Goal: Task Accomplishment & Management: Manage account settings

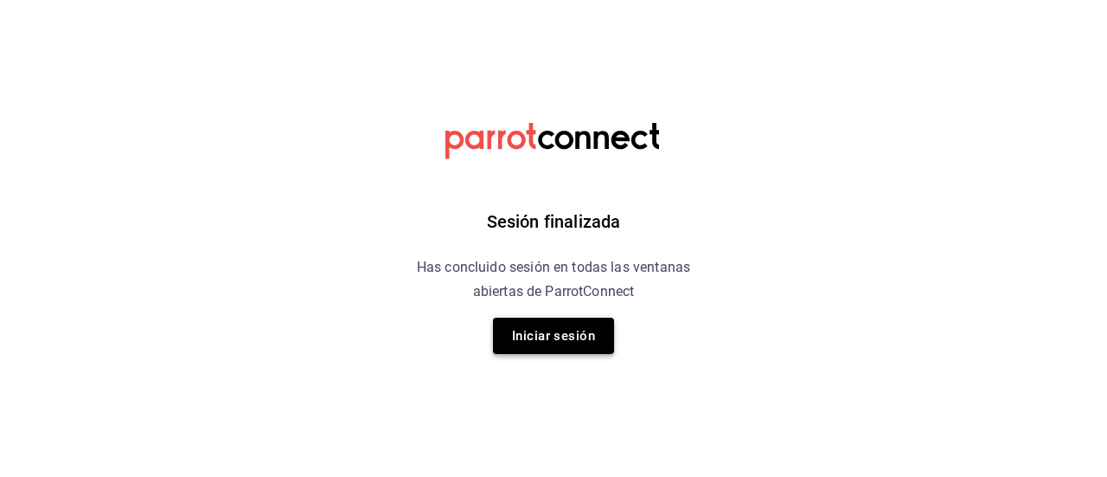
click at [535, 346] on button "Iniciar sesión" at bounding box center [553, 336] width 121 height 36
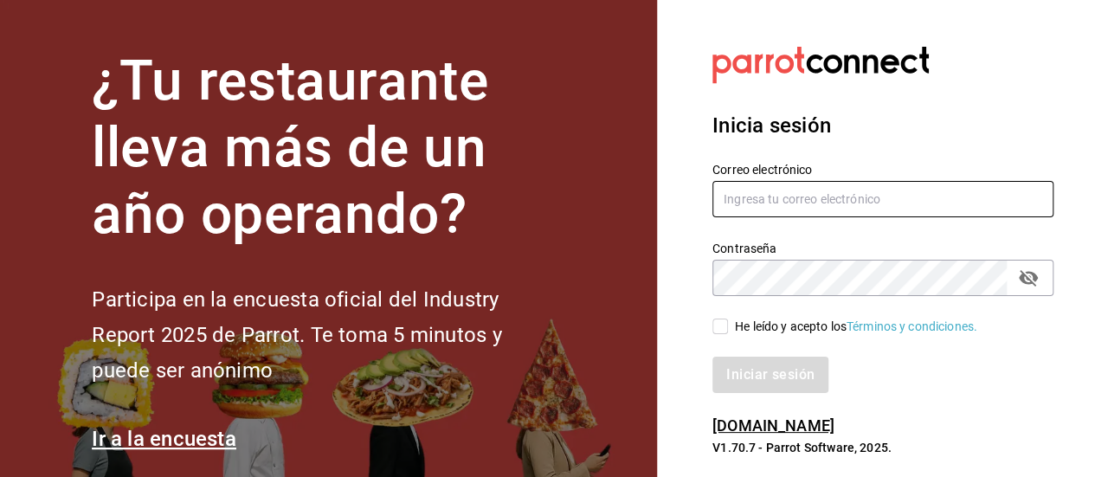
click at [779, 200] on input "text" at bounding box center [882, 199] width 341 height 36
type input "[EMAIL_ADDRESS][DOMAIN_NAME]"
click at [723, 331] on input "He leído y acepto los Términos y condiciones." at bounding box center [720, 326] width 16 height 16
checkbox input "true"
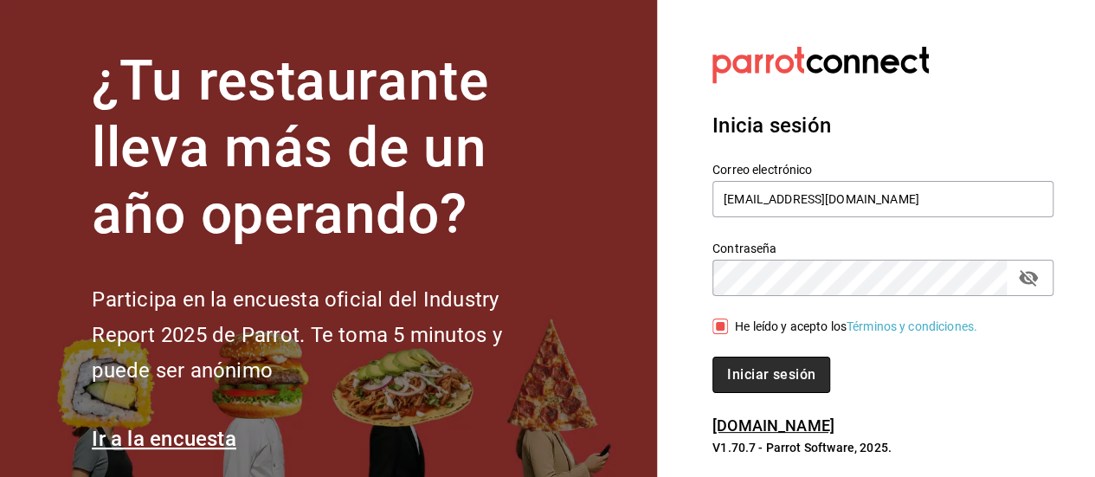
click at [746, 375] on button "Iniciar sesión" at bounding box center [771, 374] width 118 height 36
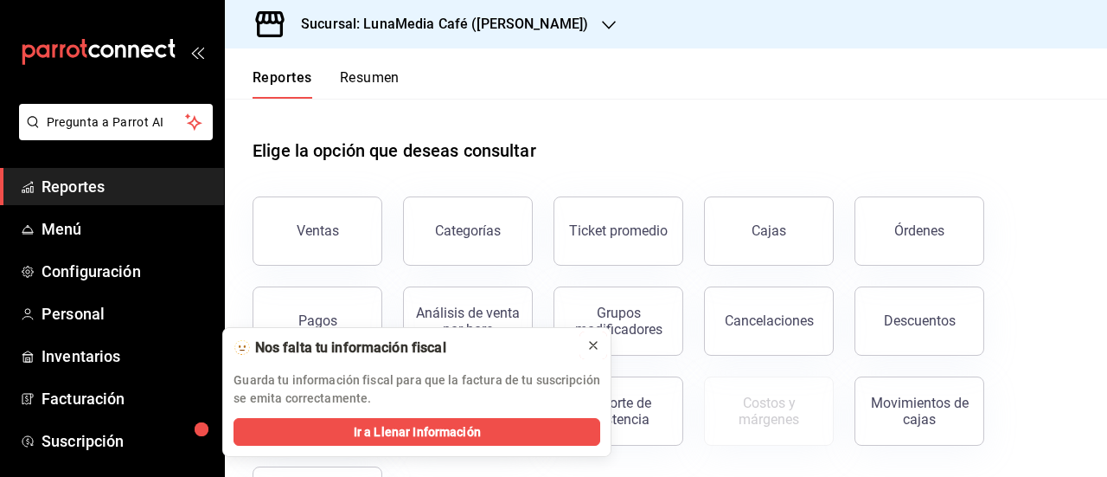
click at [595, 343] on icon at bounding box center [594, 345] width 14 height 14
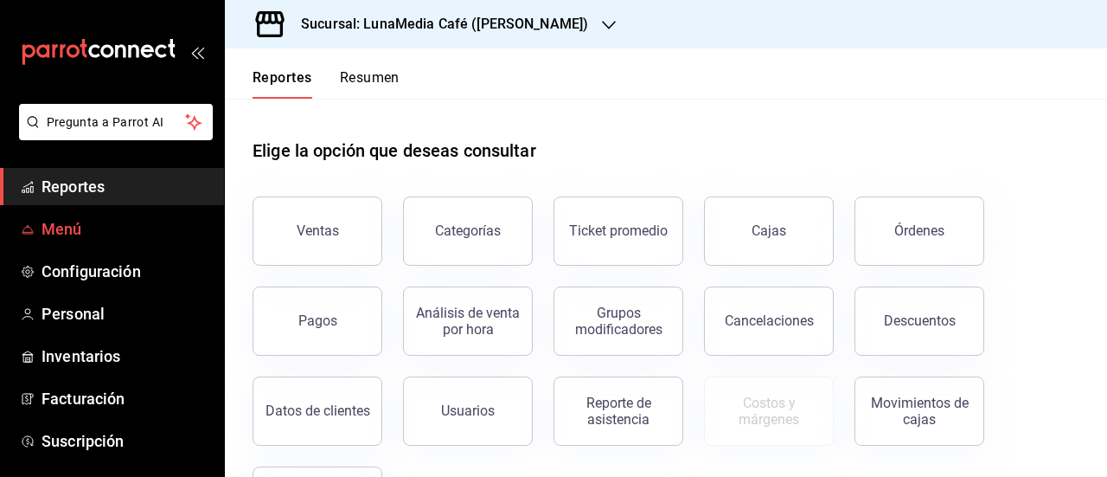
click at [35, 215] on link "Menú" at bounding box center [112, 228] width 224 height 37
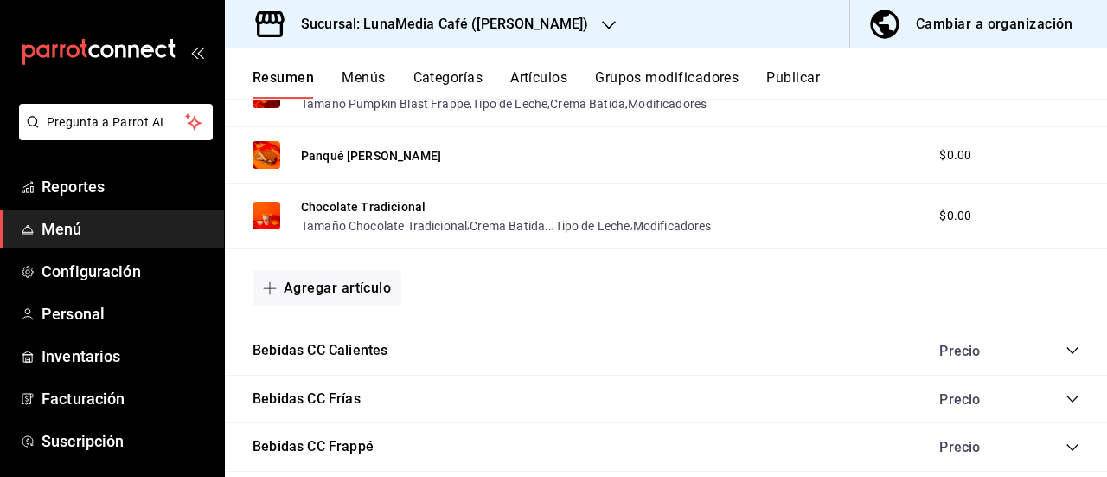
scroll to position [779, 0]
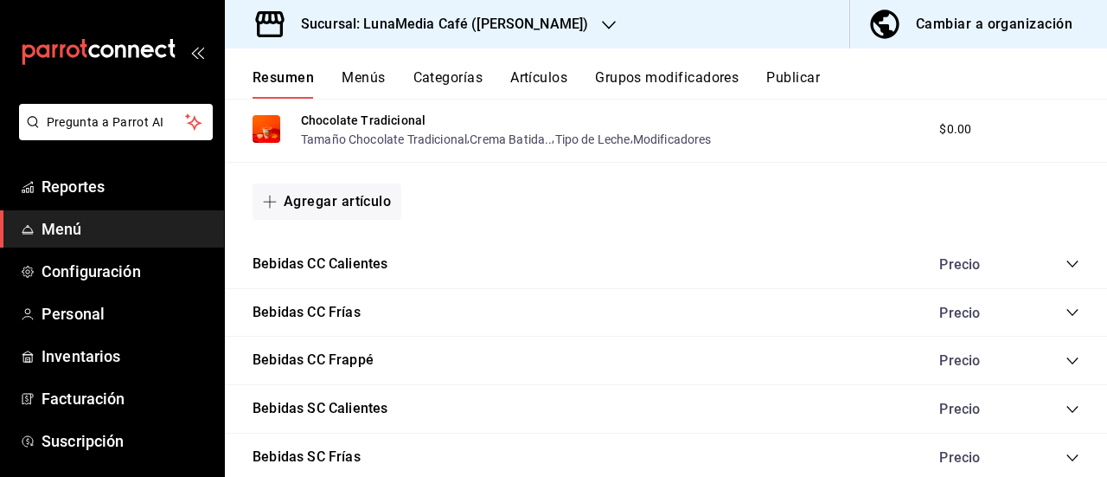
click at [1062, 269] on div "Precio" at bounding box center [1000, 264] width 157 height 16
click at [1067, 265] on icon "collapse-category-row" at bounding box center [1072, 263] width 11 height 7
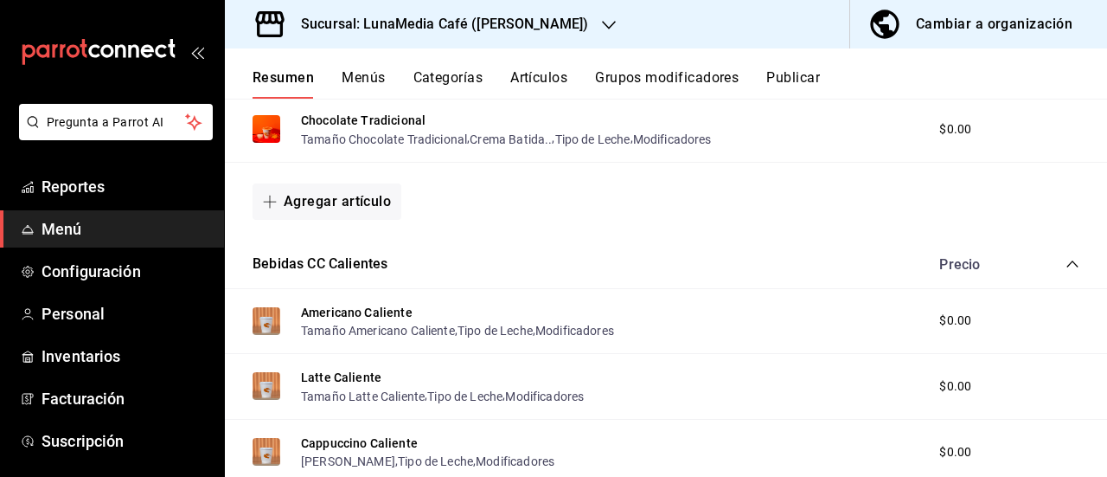
click at [1066, 265] on icon "collapse-category-row" at bounding box center [1073, 264] width 14 height 14
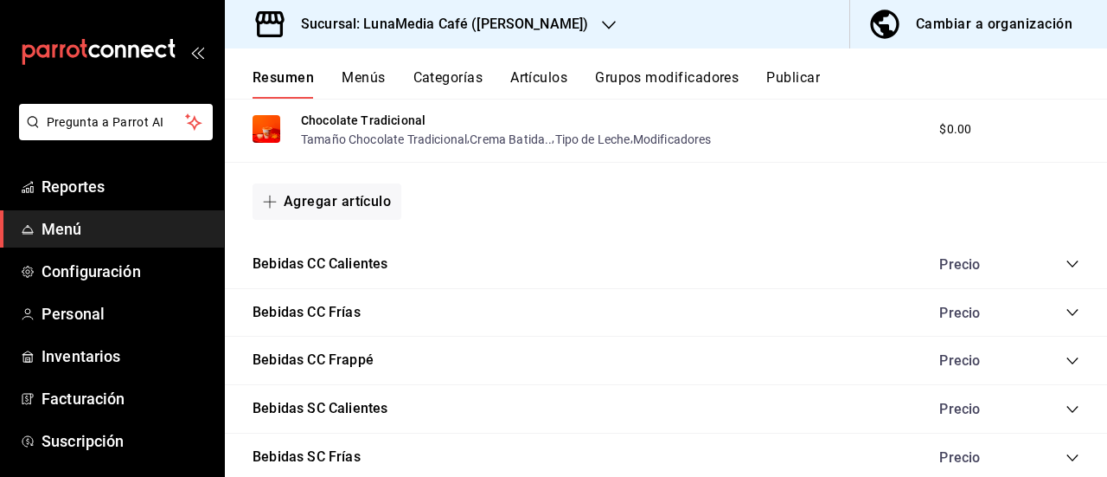
click at [1066, 316] on icon "collapse-category-row" at bounding box center [1073, 312] width 14 height 14
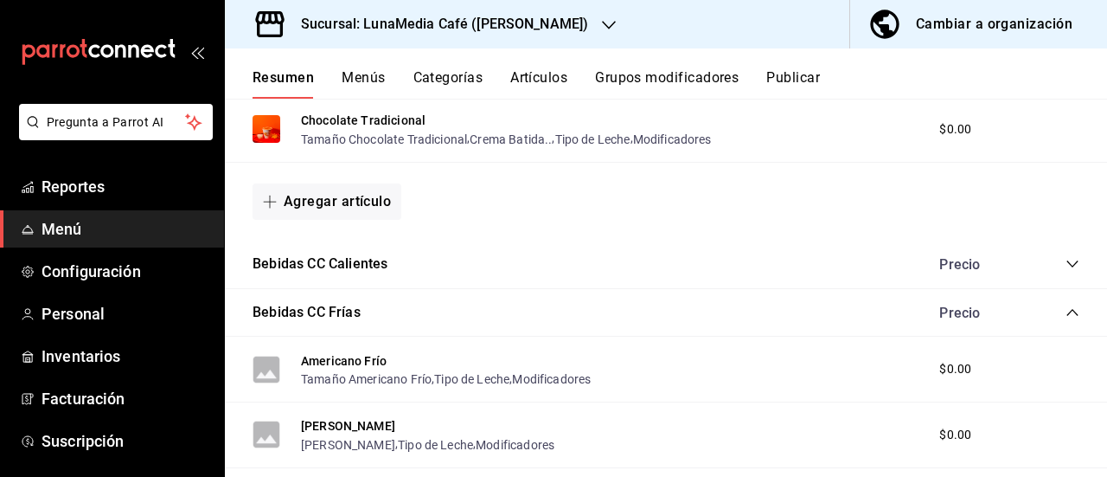
click at [1066, 311] on icon "collapse-category-row" at bounding box center [1073, 312] width 14 height 14
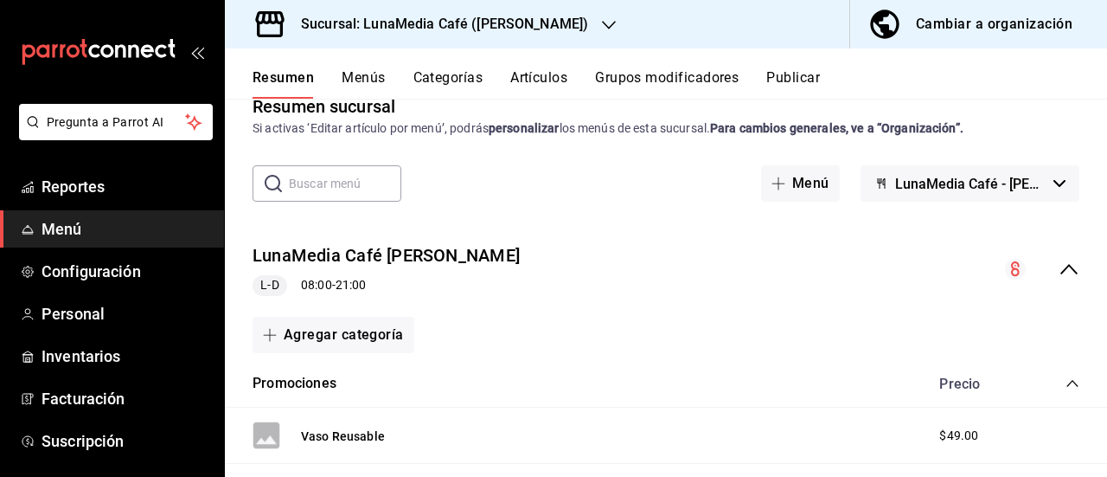
scroll to position [0, 0]
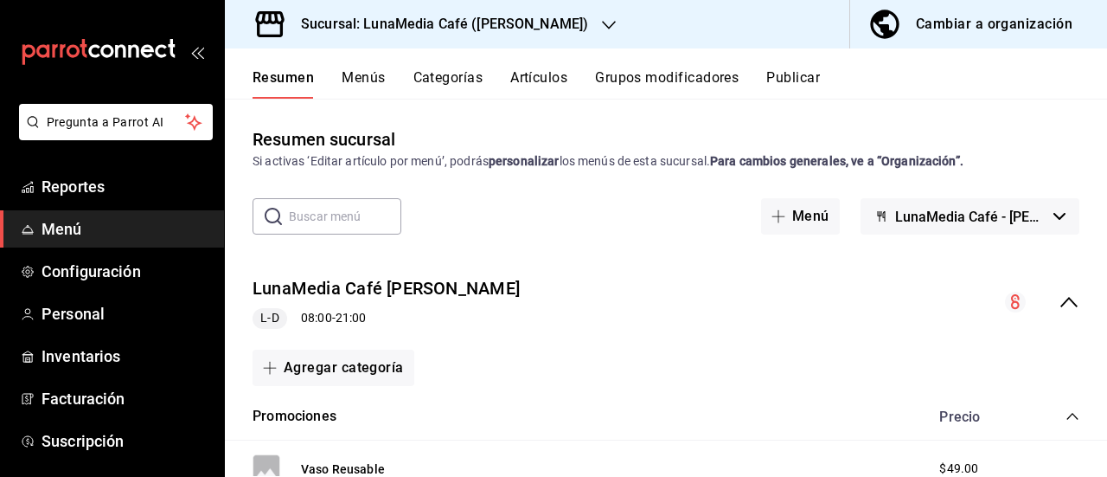
click at [524, 84] on button "Artículos" at bounding box center [538, 83] width 57 height 29
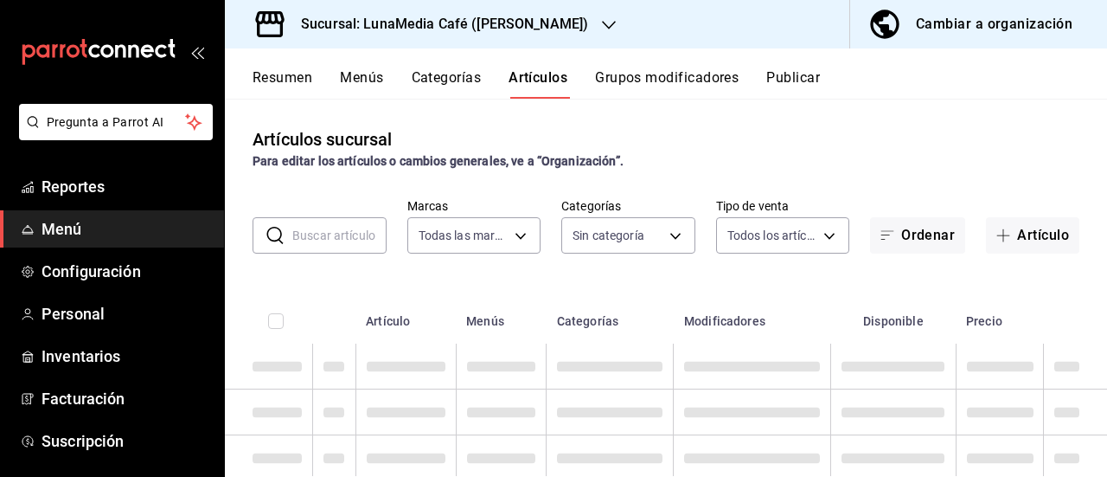
type input "55b5777a-a8f8-4194-81d5-7e3cda734f68"
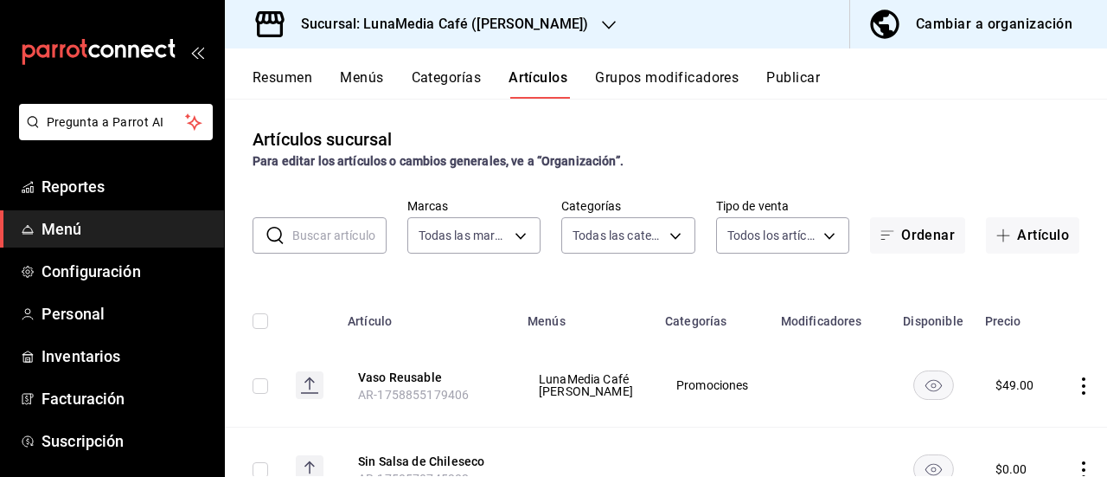
type input "831fc537-2c5d-4670-a818-dff4a59e811b,622fb036-7591-4a5a-b99c-1bb32aa12758,4a667…"
click at [292, 228] on input "text" at bounding box center [339, 235] width 94 height 35
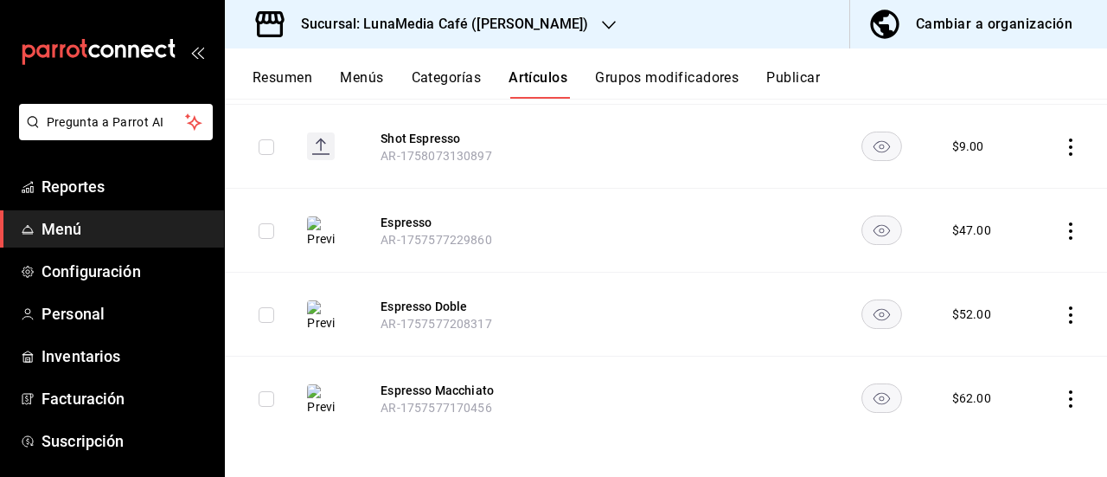
scroll to position [410, 0]
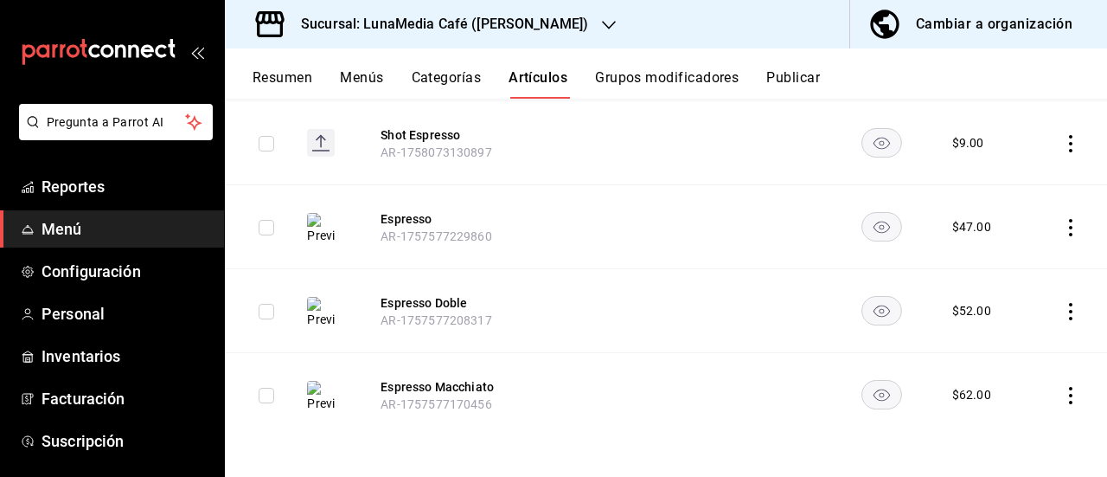
type input "ESPRESSO"
click at [1063, 228] on icon "actions" at bounding box center [1071, 227] width 17 height 17
click at [1057, 228] on div at bounding box center [553, 238] width 1107 height 477
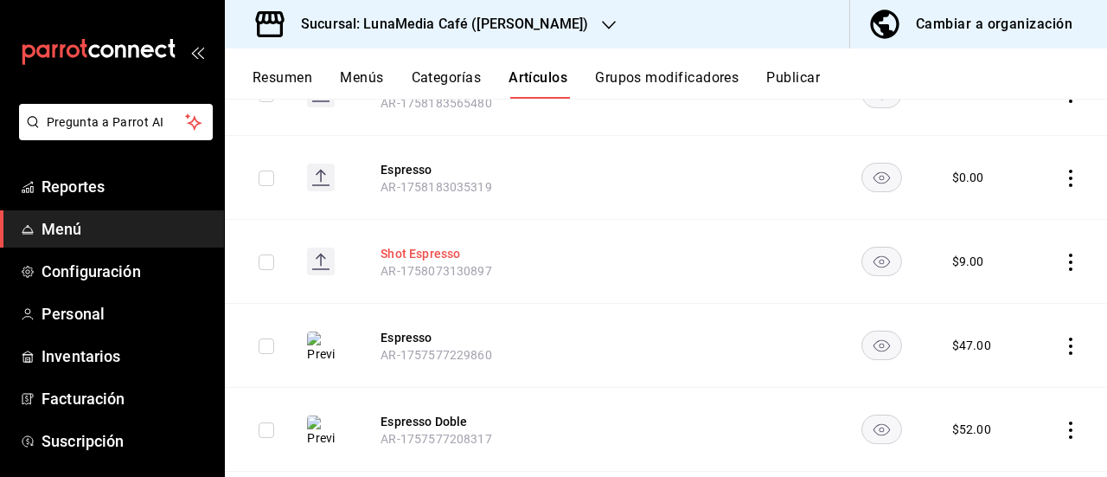
scroll to position [237, 0]
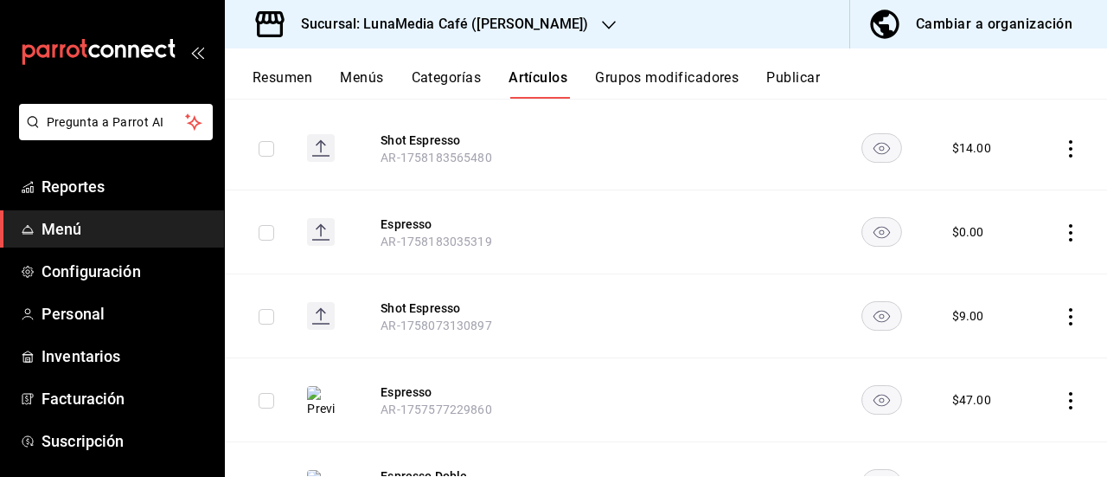
click at [353, 81] on button "Menús" at bounding box center [361, 83] width 43 height 29
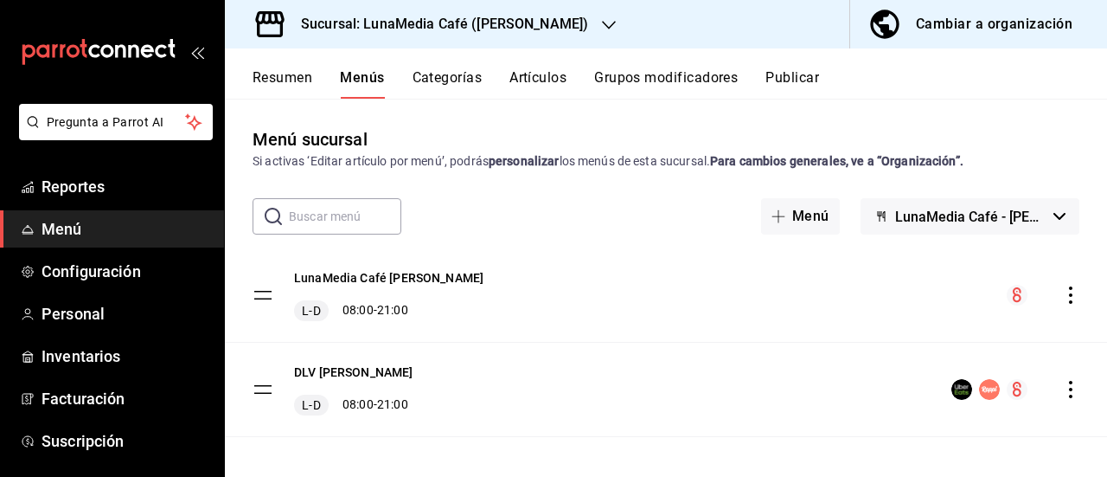
scroll to position [9, 0]
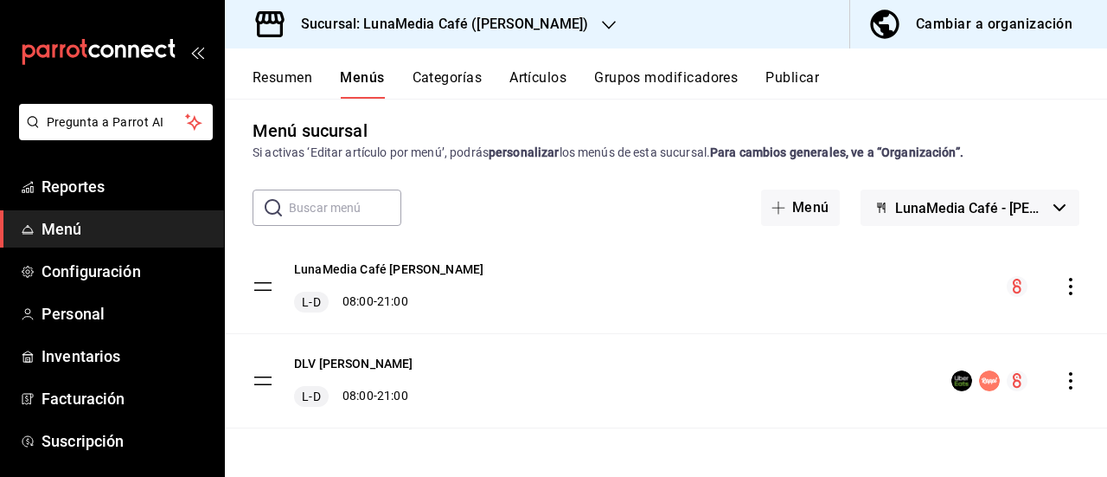
click at [1063, 286] on icon "actions" at bounding box center [1071, 286] width 17 height 17
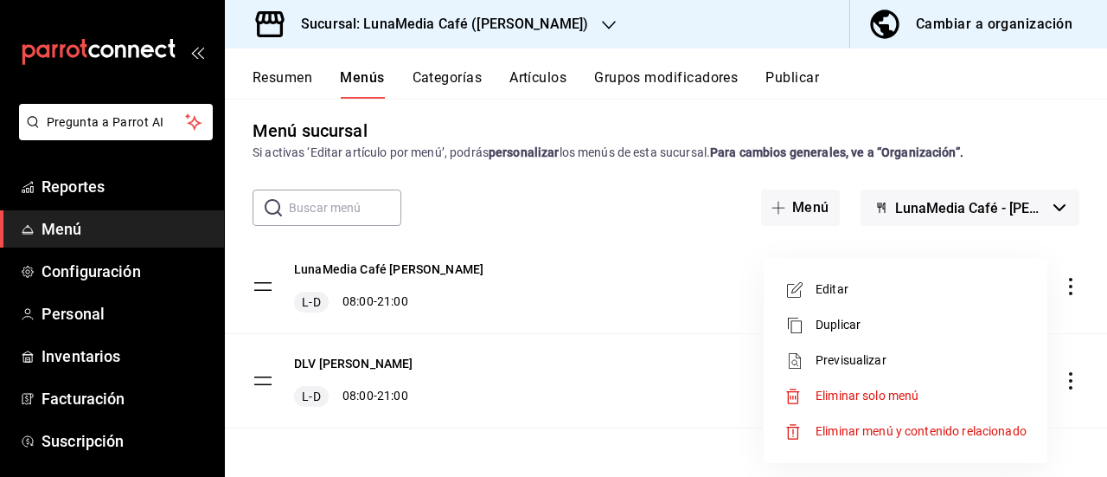
click at [808, 284] on div at bounding box center [800, 289] width 31 height 21
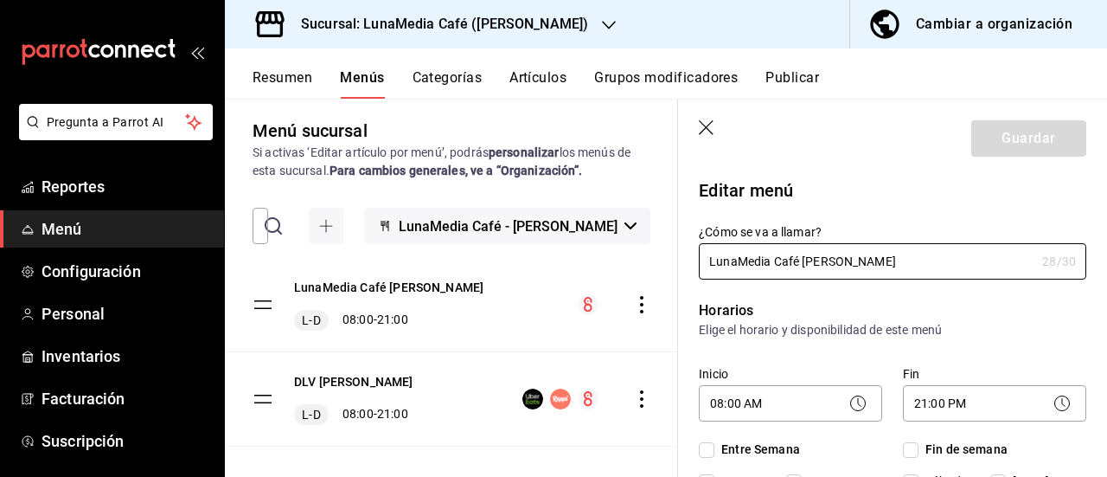
checkbox input "true"
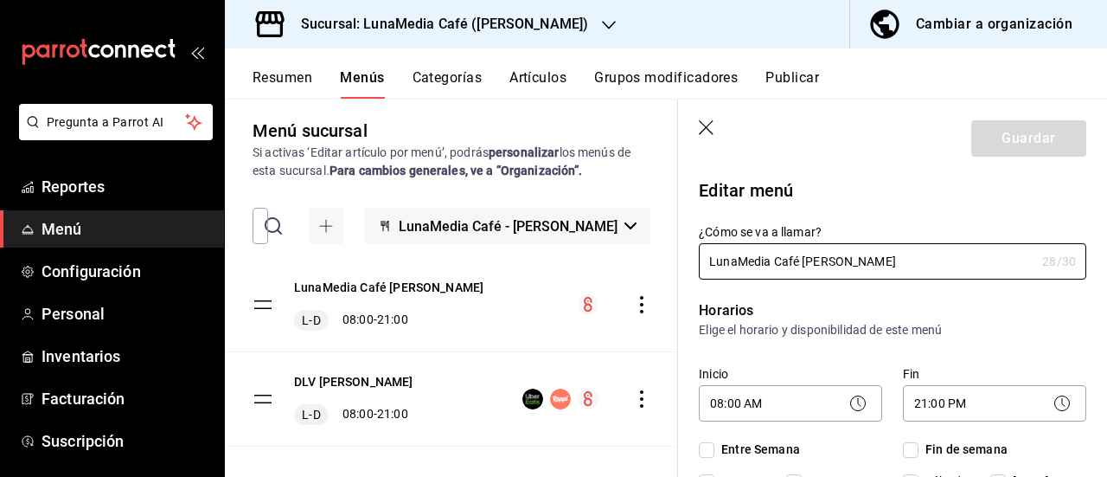
checkbox input "true"
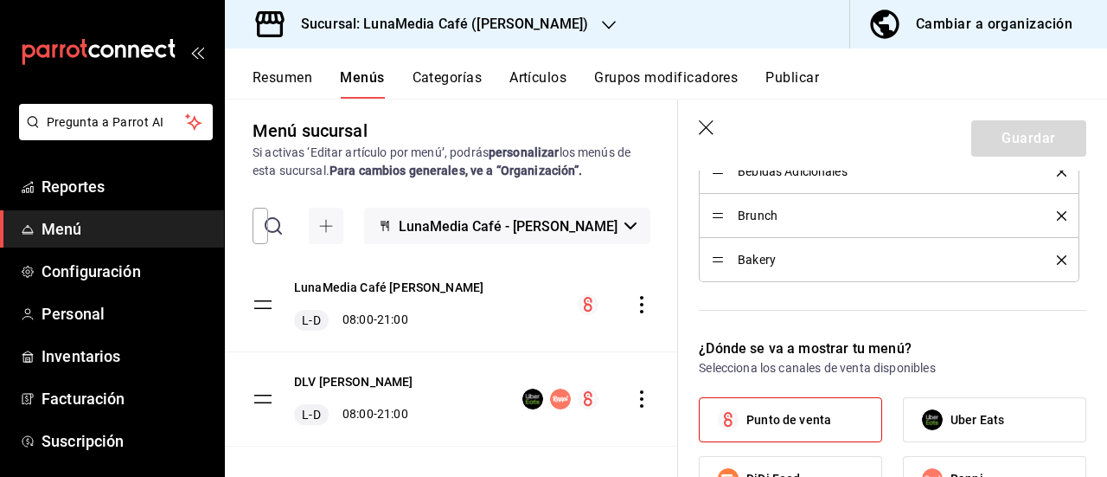
scroll to position [779, 0]
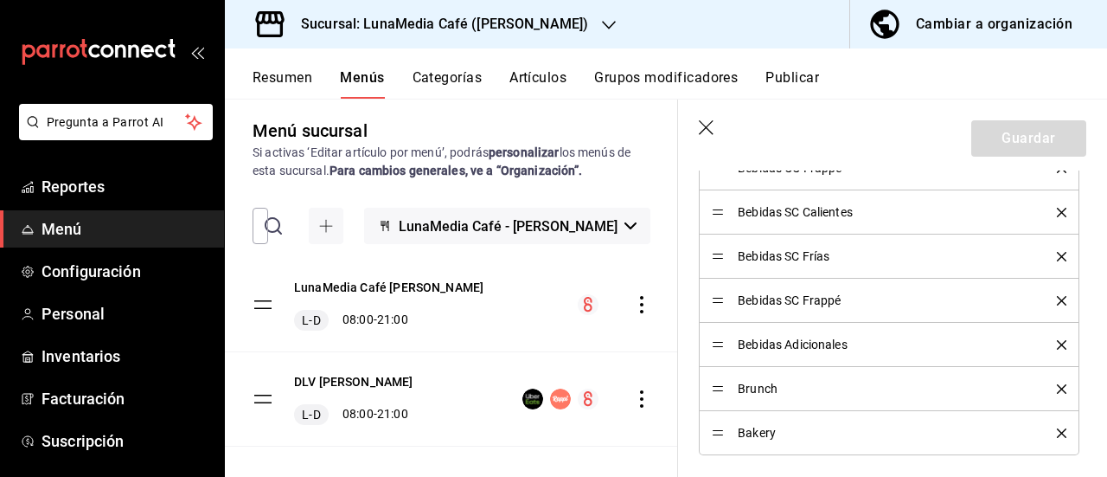
click at [703, 125] on icon "button" at bounding box center [706, 127] width 15 height 15
checkbox input "false"
type input "1758959381956"
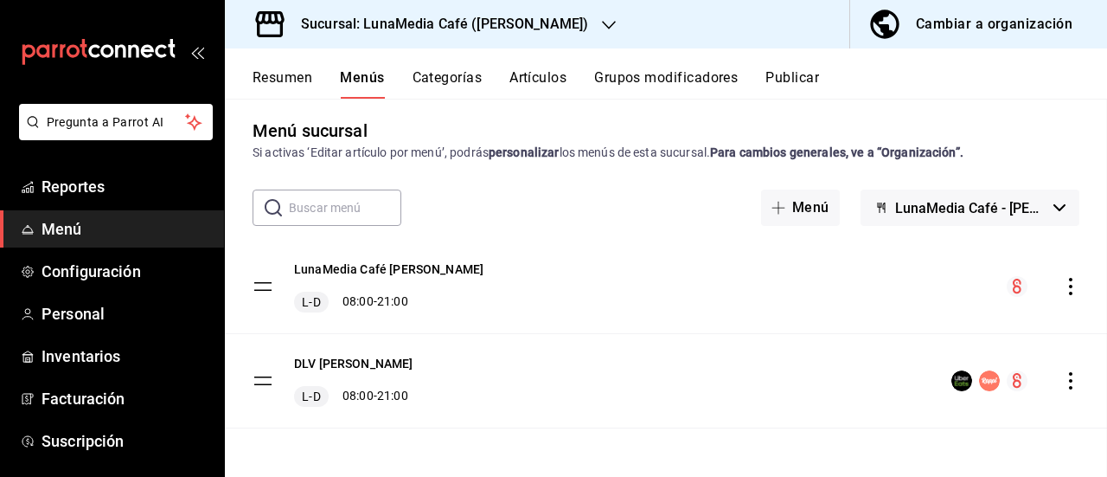
checkbox input "false"
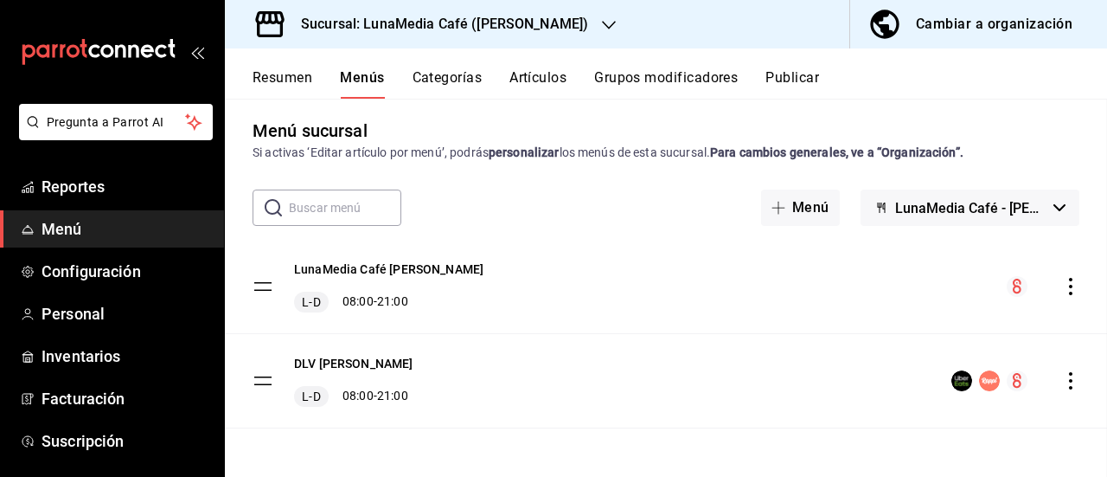
checkbox input "false"
click at [367, 267] on button "LunaMedia Café Ávila Camacho" at bounding box center [388, 268] width 189 height 17
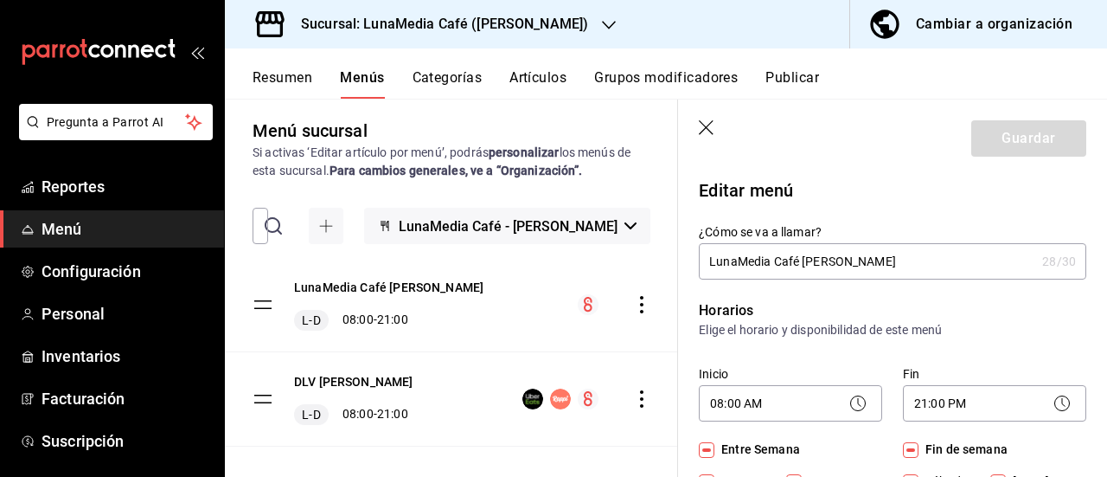
click at [700, 123] on icon "button" at bounding box center [707, 128] width 17 height 17
checkbox input "false"
type input "1758959385097"
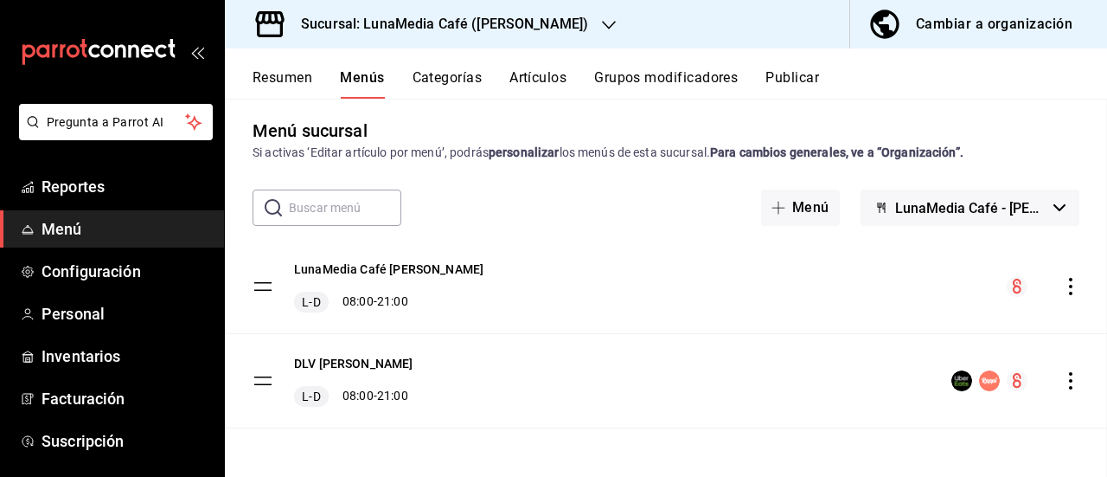
checkbox input "false"
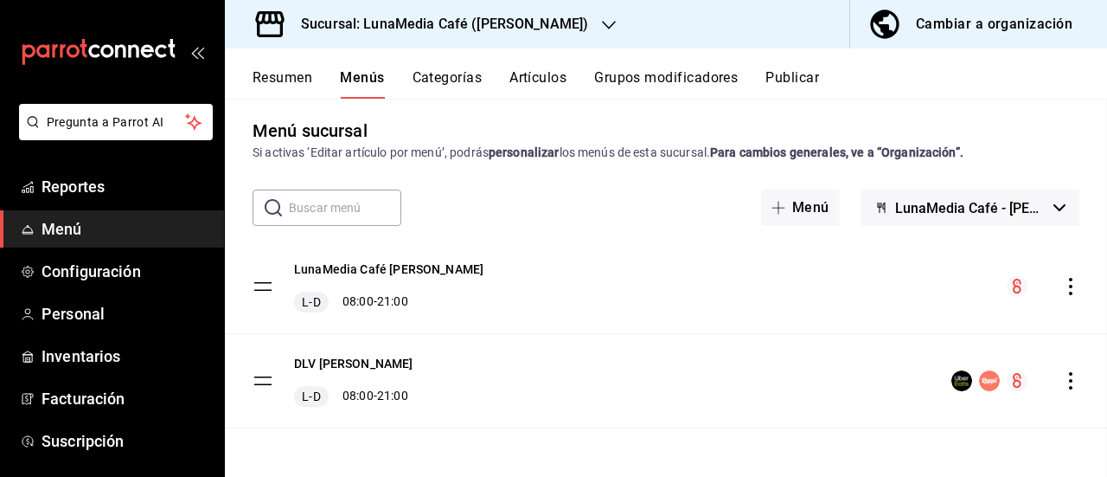
checkbox input "false"
click at [438, 80] on button "Categorías" at bounding box center [448, 83] width 70 height 29
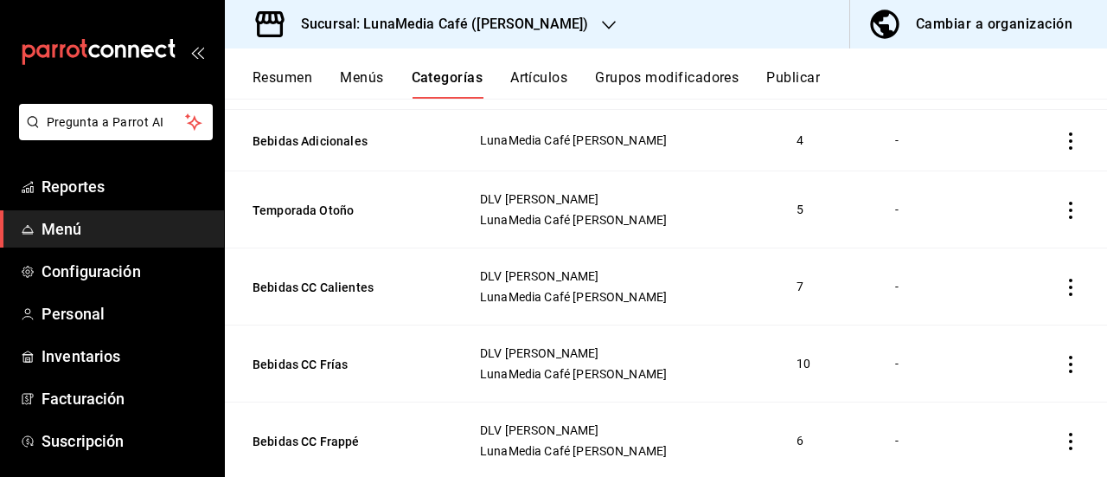
scroll to position [260, 0]
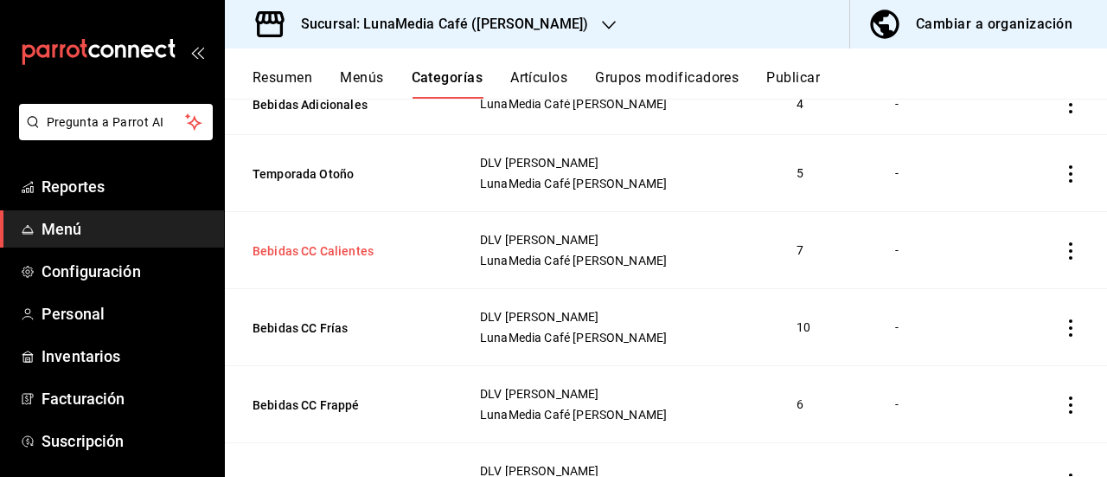
click at [333, 252] on button "Bebidas CC Calientes" at bounding box center [339, 250] width 173 height 17
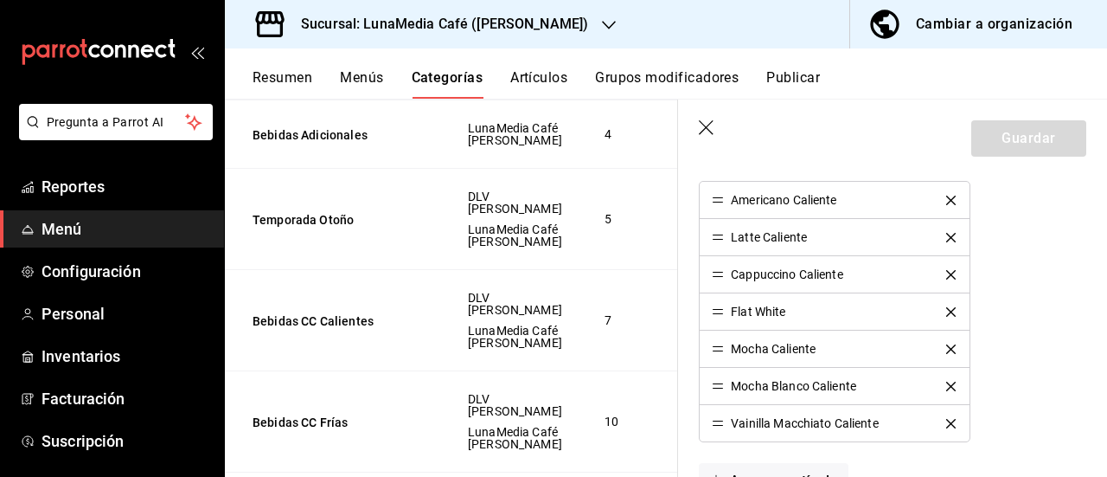
scroll to position [590, 0]
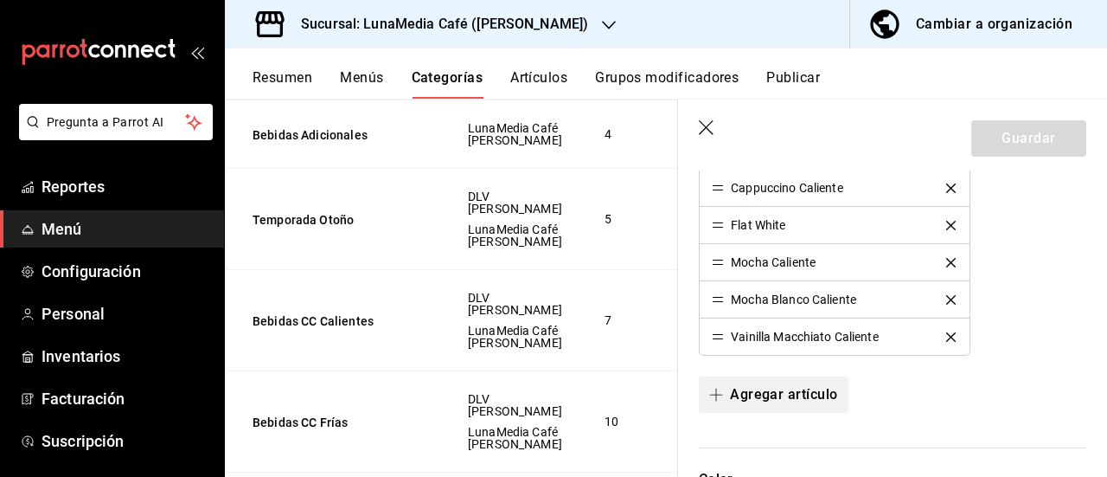
click at [762, 390] on button "Agregar artículo" at bounding box center [773, 394] width 149 height 36
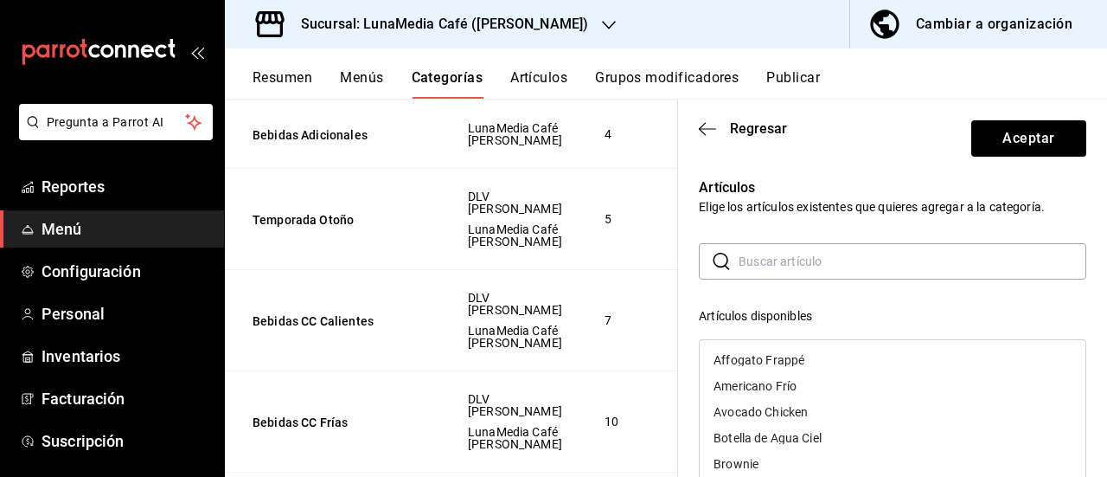
click at [817, 257] on input "text" at bounding box center [913, 261] width 348 height 35
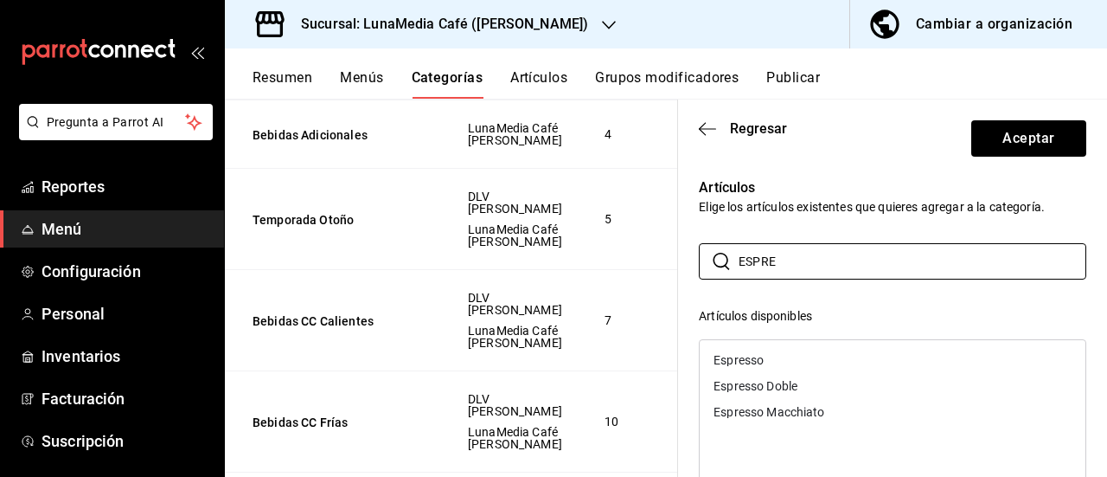
type input "ESPRE"
click at [739, 363] on div "Espresso" at bounding box center [739, 360] width 50 height 12
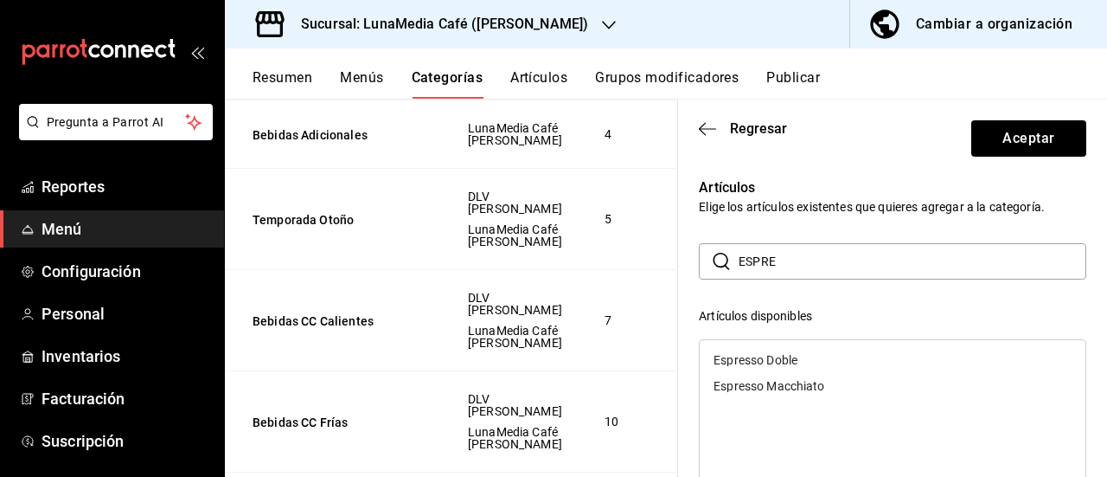
click at [737, 368] on div "Espresso Doble" at bounding box center [893, 360] width 386 height 26
click at [732, 366] on div "Espresso Macchiato" at bounding box center [893, 360] width 386 height 26
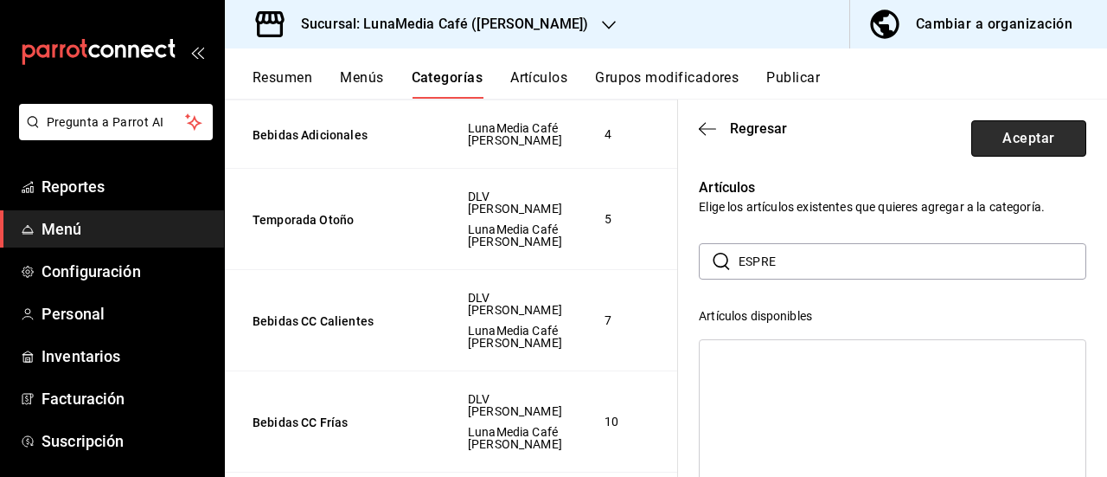
click at [1024, 139] on button "Aceptar" at bounding box center [1029, 138] width 115 height 36
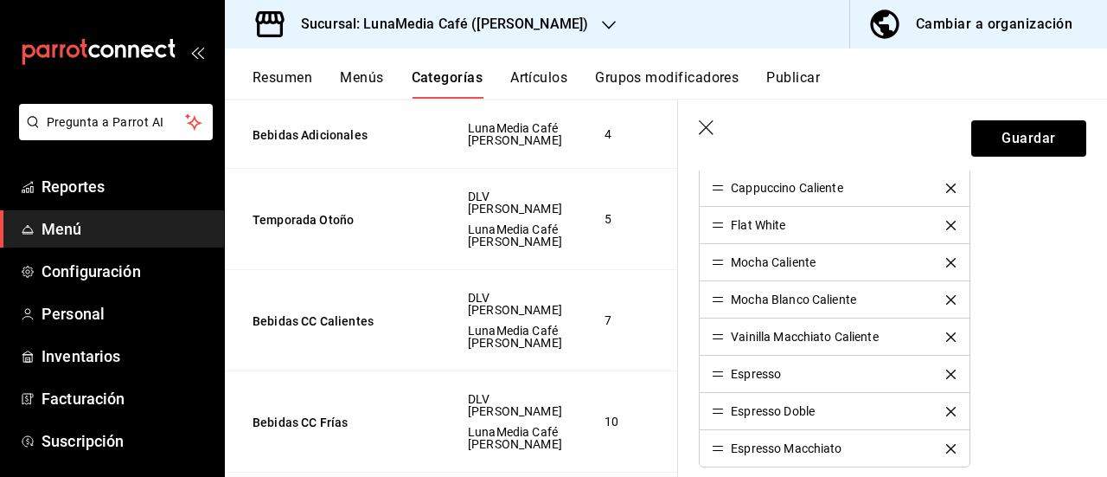
drag, startPoint x: 727, startPoint y: 371, endPoint x: 724, endPoint y: 360, distance: 11.5
click at [724, 368] on div "Espresso" at bounding box center [746, 374] width 69 height 12
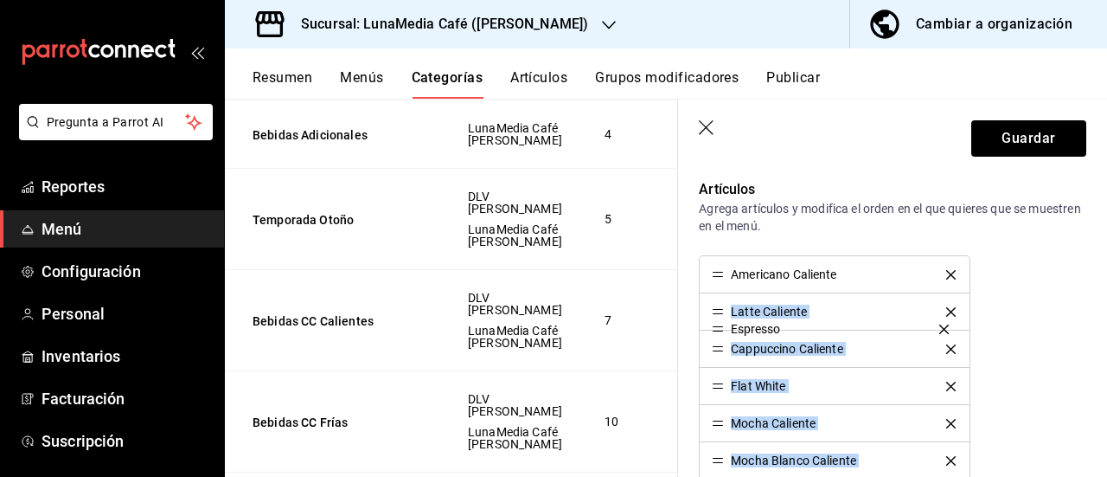
scroll to position [417, 0]
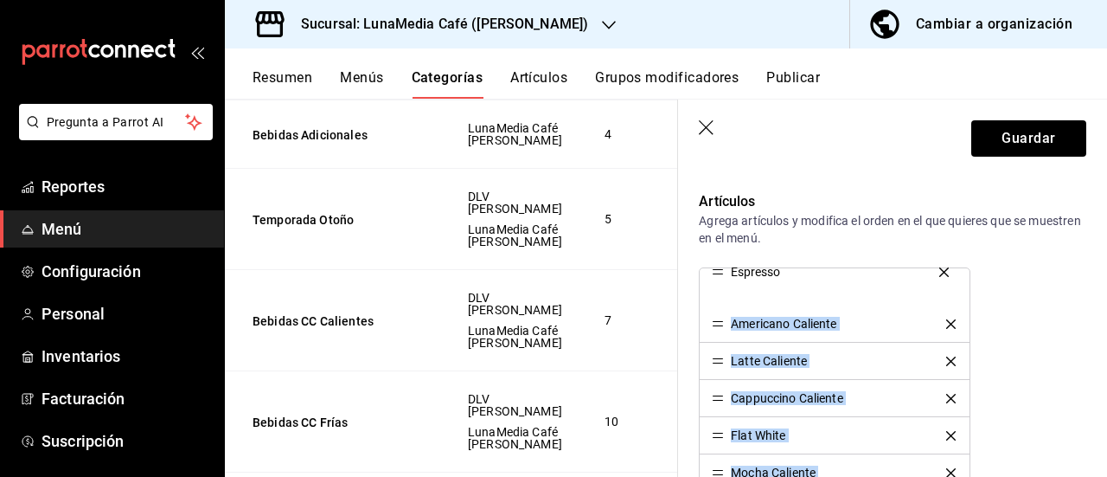
drag, startPoint x: 714, startPoint y: 368, endPoint x: 716, endPoint y: 264, distance: 103.8
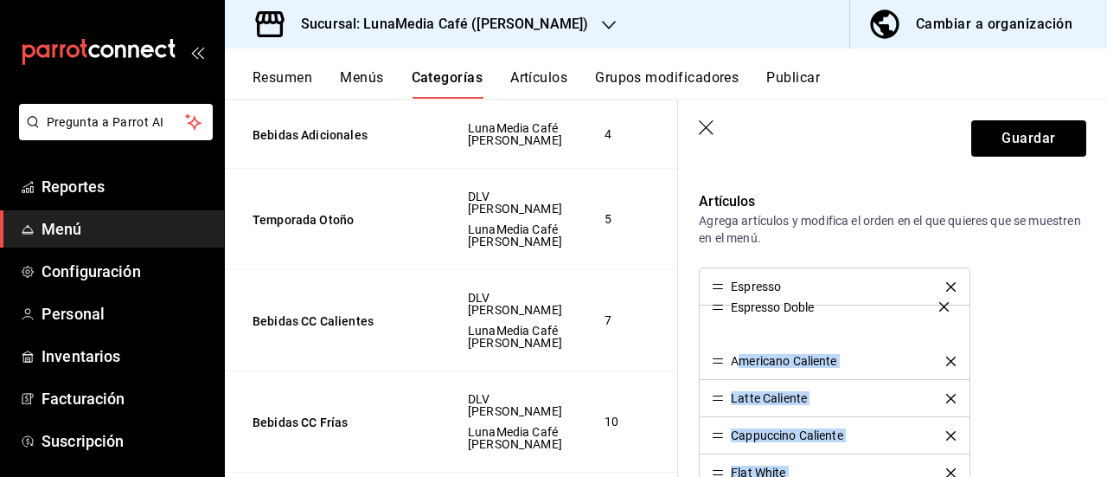
drag, startPoint x: 713, startPoint y: 321, endPoint x: 737, endPoint y: 307, distance: 27.9
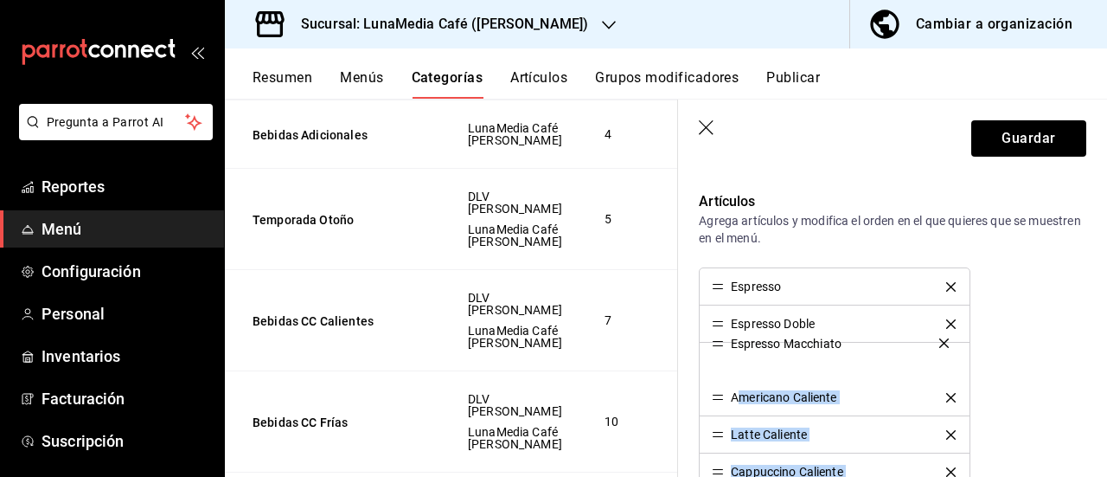
drag, startPoint x: 723, startPoint y: 273, endPoint x: 734, endPoint y: 344, distance: 72.6
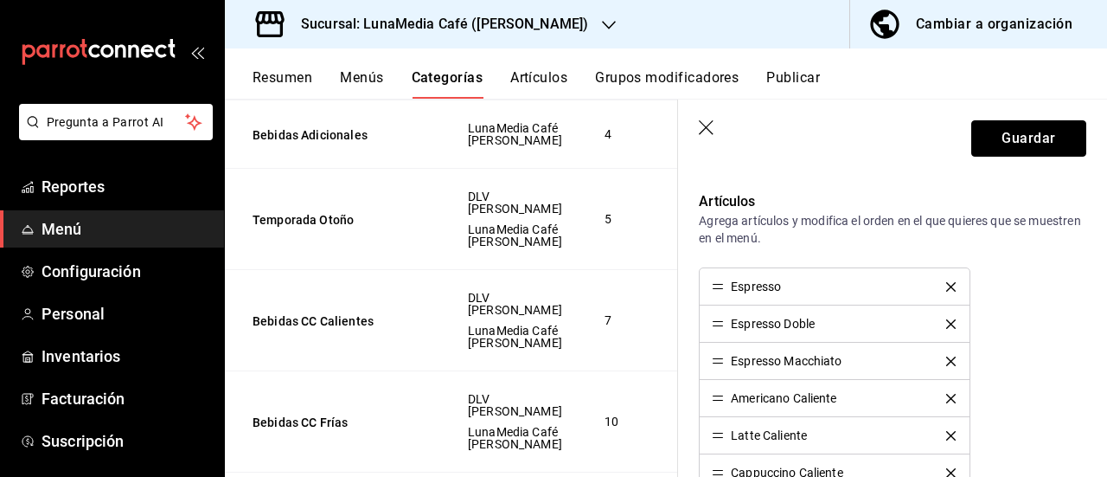
click at [1036, 145] on button "Guardar" at bounding box center [1029, 138] width 115 height 36
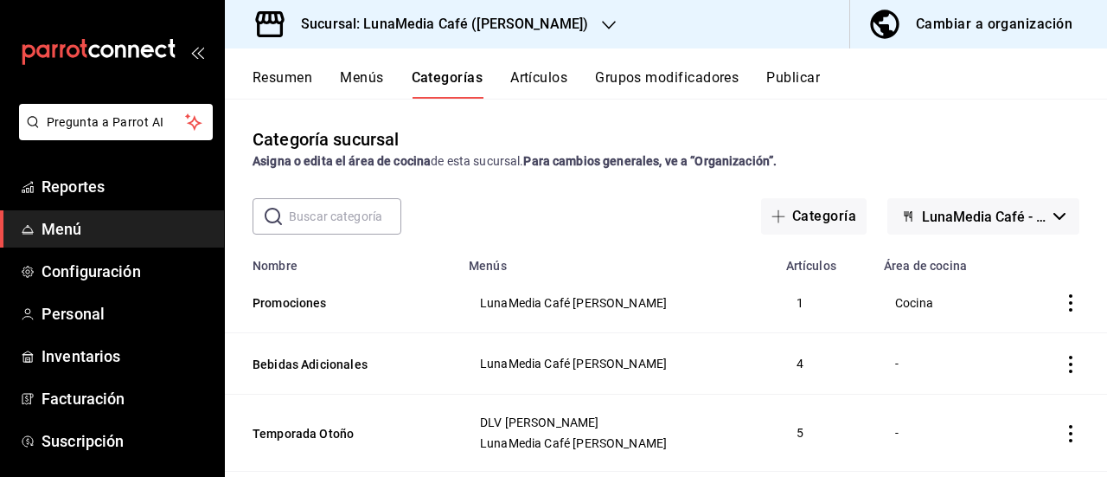
click at [287, 78] on button "Resumen" at bounding box center [283, 83] width 60 height 29
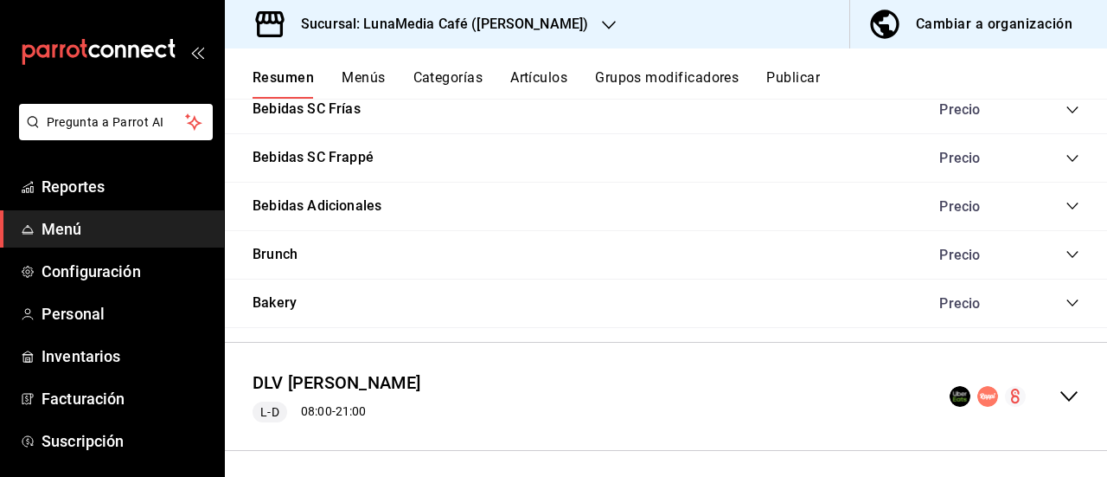
scroll to position [1132, 0]
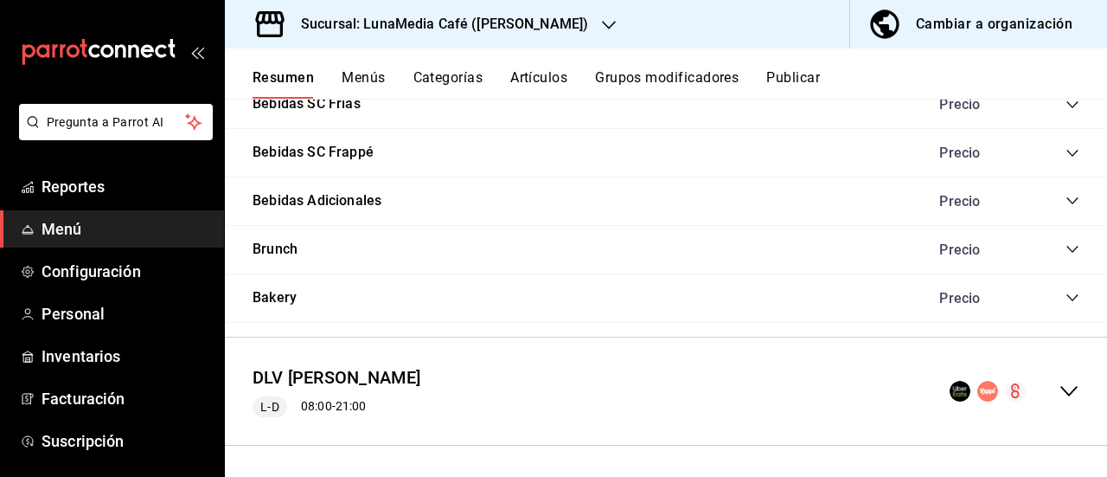
click at [1063, 388] on icon "collapse-menu-row" at bounding box center [1069, 391] width 21 height 21
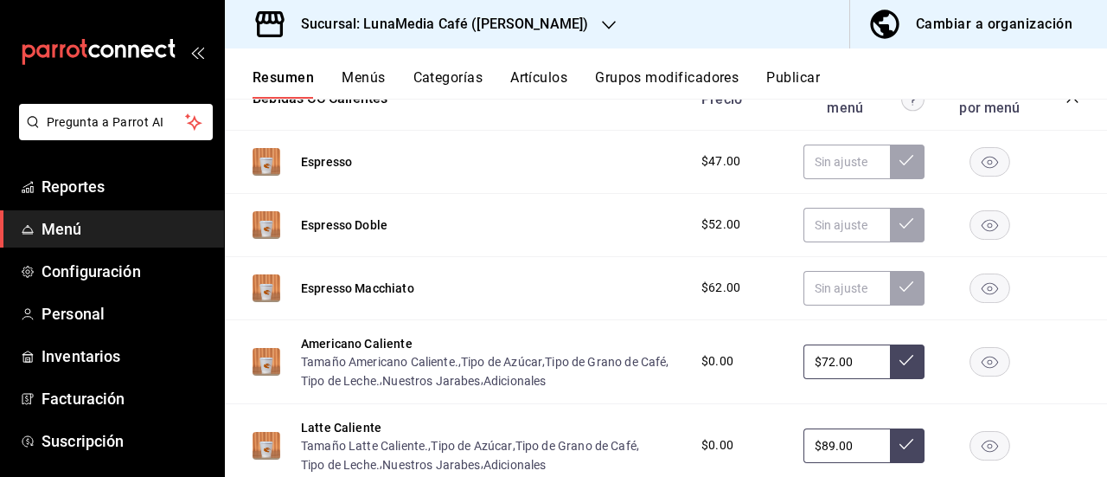
scroll to position [2083, 0]
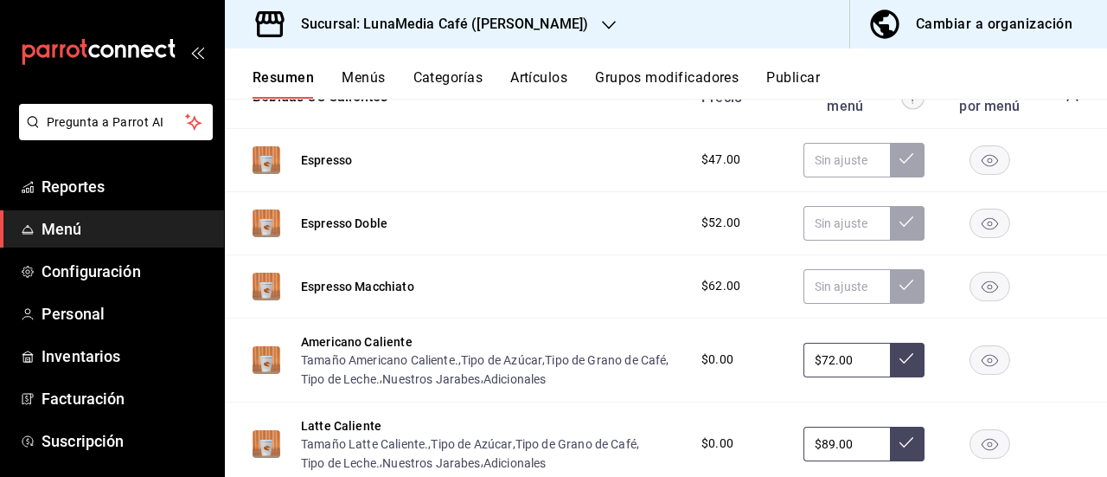
click at [973, 174] on rect "button" at bounding box center [991, 159] width 40 height 29
click at [971, 237] on rect "button" at bounding box center [991, 223] width 40 height 29
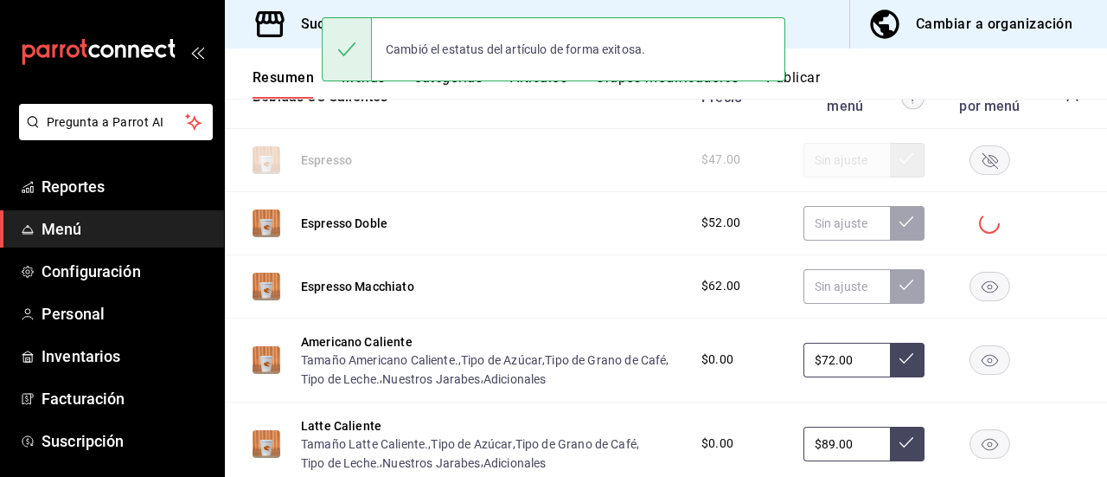
click at [971, 300] on rect "button" at bounding box center [991, 286] width 40 height 29
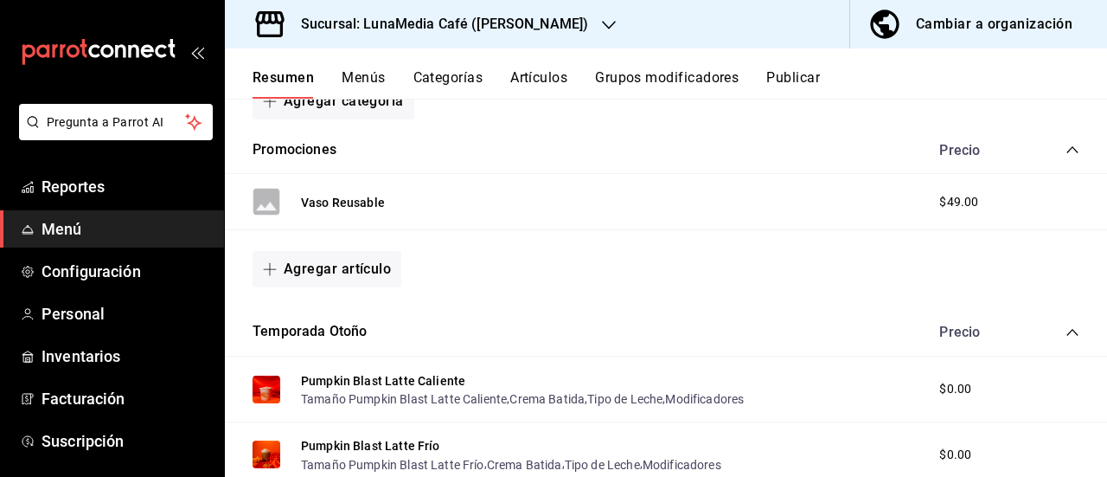
scroll to position [0, 0]
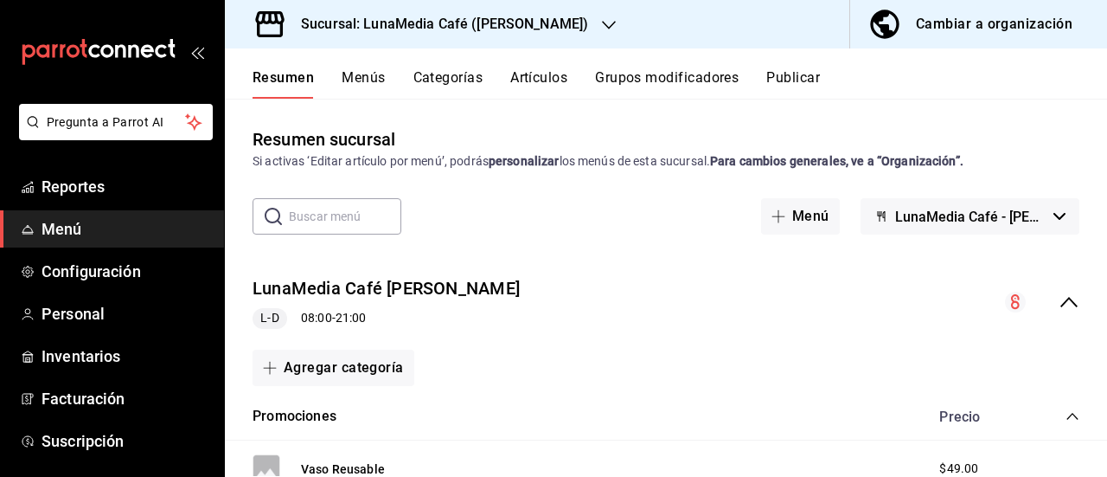
click at [1061, 305] on icon "collapse-menu-row" at bounding box center [1069, 302] width 17 height 10
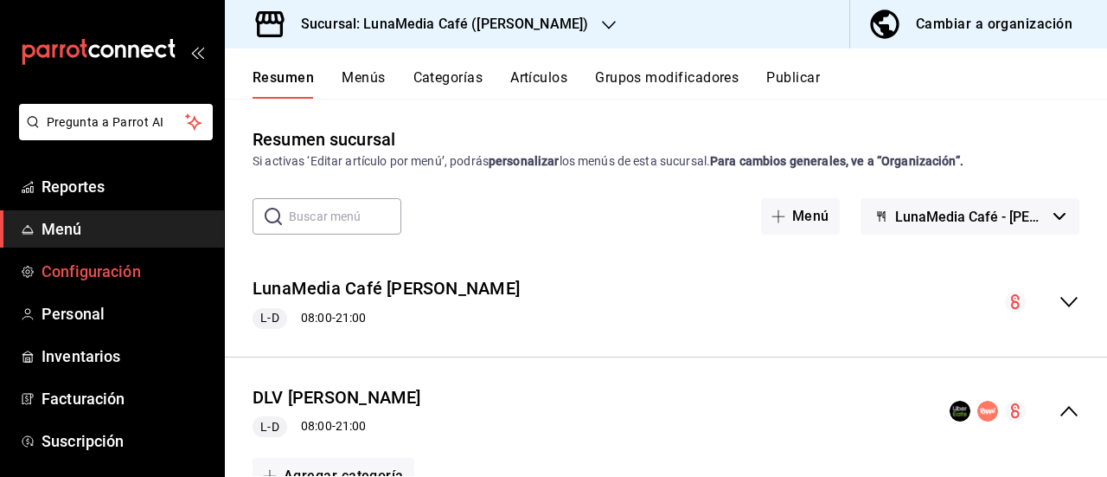
drag, startPoint x: 64, startPoint y: 222, endPoint x: 59, endPoint y: 274, distance: 52.2
click at [64, 221] on span "Menú" at bounding box center [126, 228] width 169 height 23
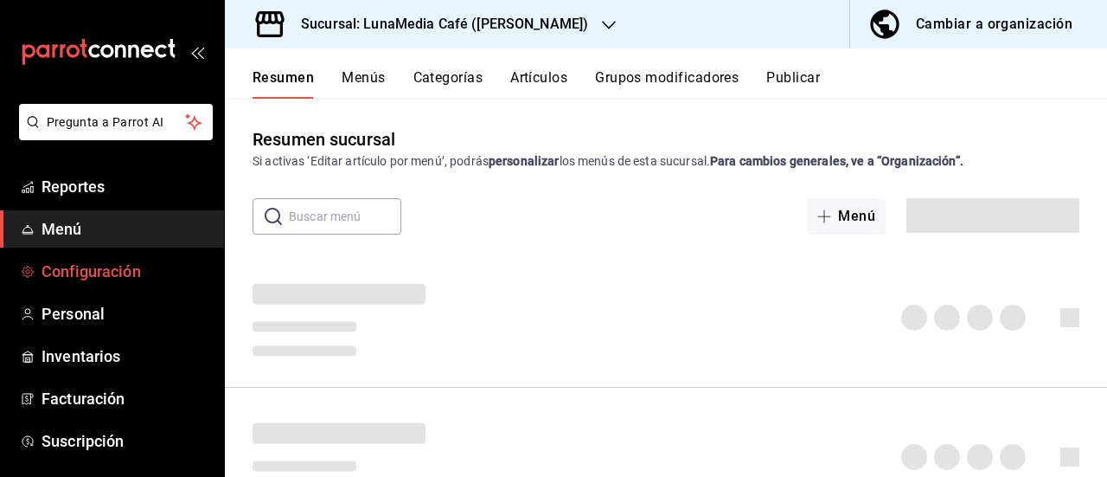
click at [59, 270] on span "Configuración" at bounding box center [126, 271] width 169 height 23
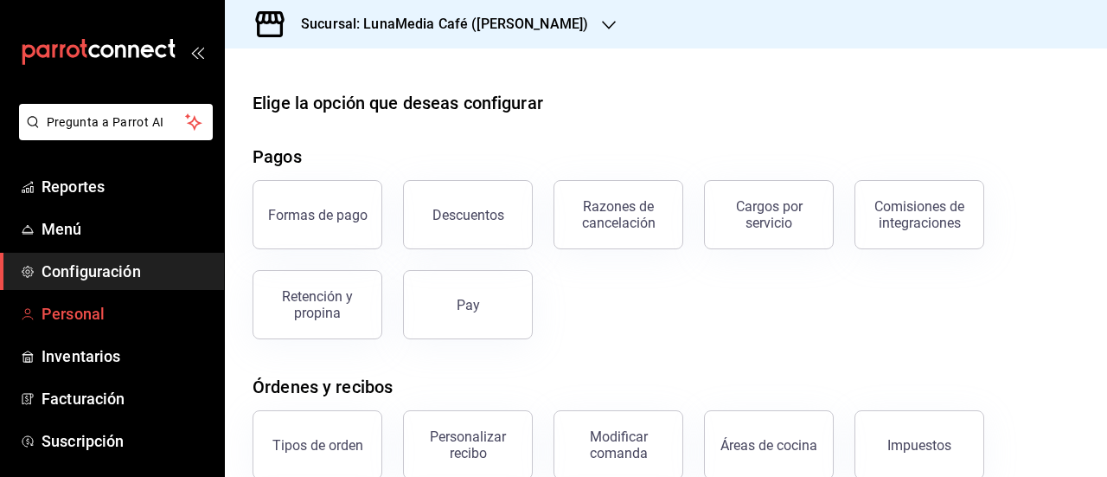
click at [79, 314] on span "Personal" at bounding box center [126, 313] width 169 height 23
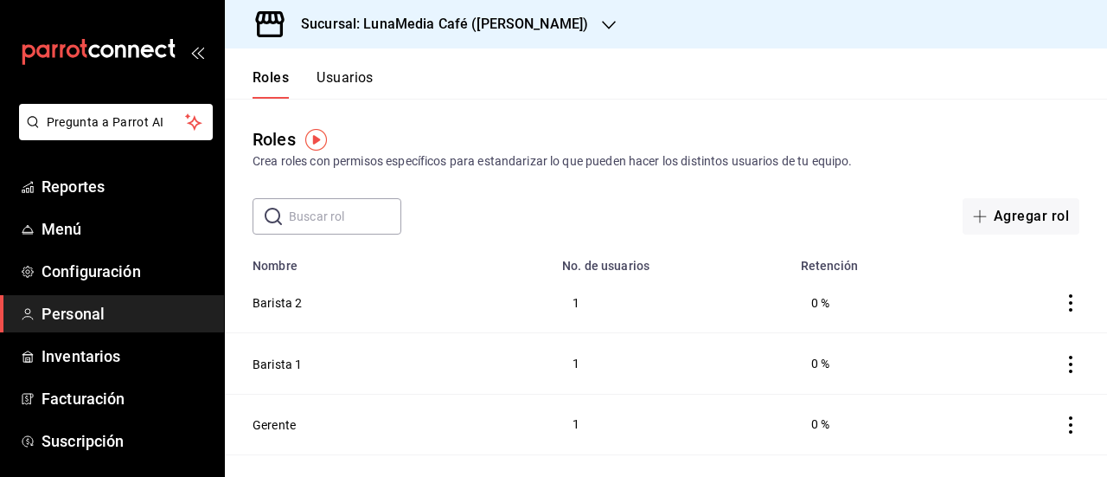
click at [754, 95] on header "Roles Usuarios" at bounding box center [666, 73] width 883 height 50
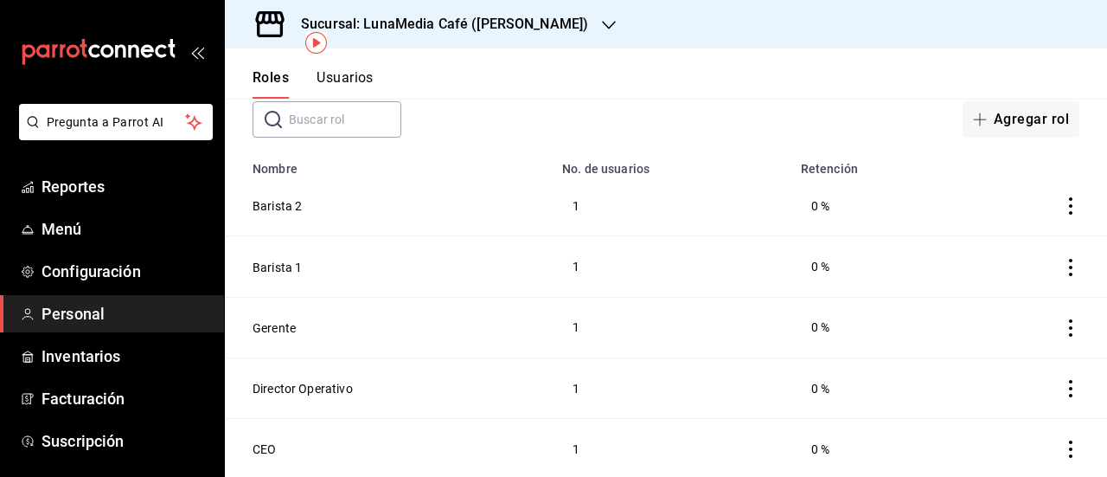
click at [300, 391] on button "Director Operativo" at bounding box center [303, 388] width 100 height 17
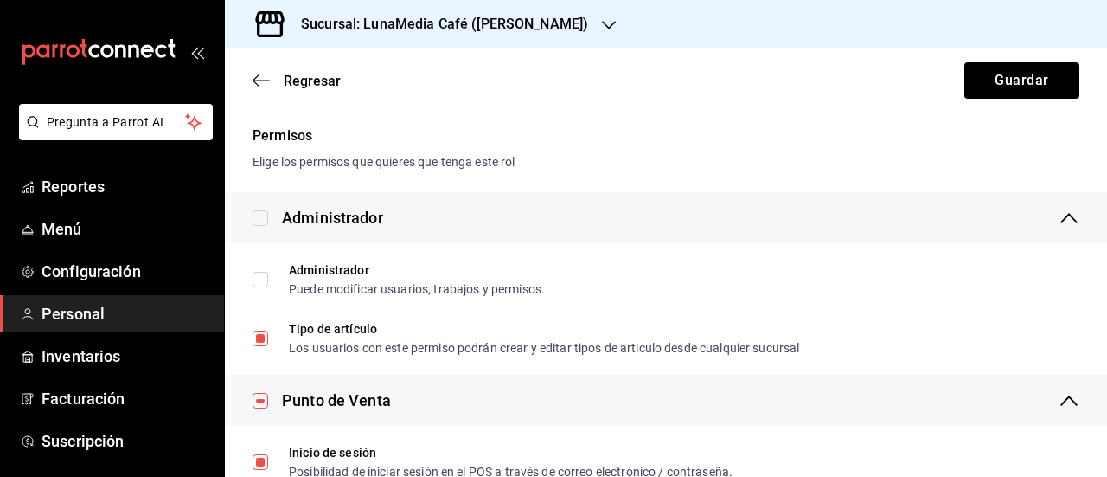
scroll to position [433, 0]
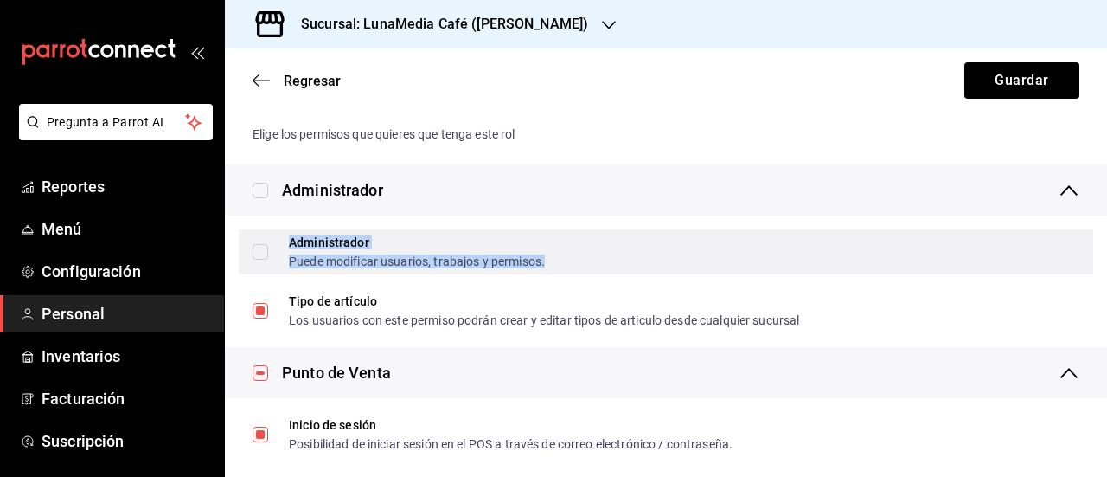
click at [446, 263] on div "Puede modificar usuarios, trabajos y permisos." at bounding box center [417, 261] width 256 height 12
checkbox input "true"
click at [260, 252] on input "Administrador Puede modificar usuarios, trabajos y permisos." at bounding box center [261, 252] width 16 height 16
checkbox input "false"
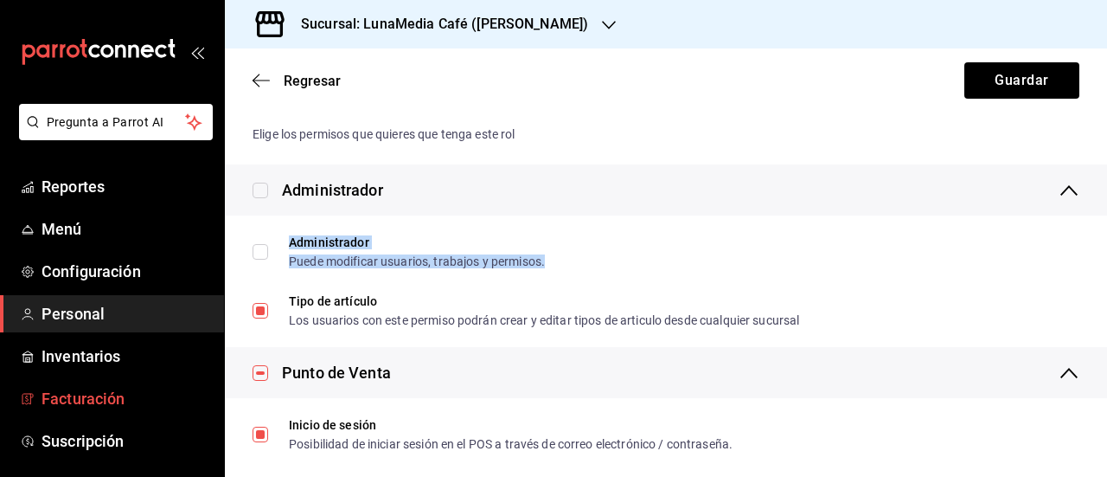
click at [196, 416] on link "Facturación" at bounding box center [112, 398] width 224 height 37
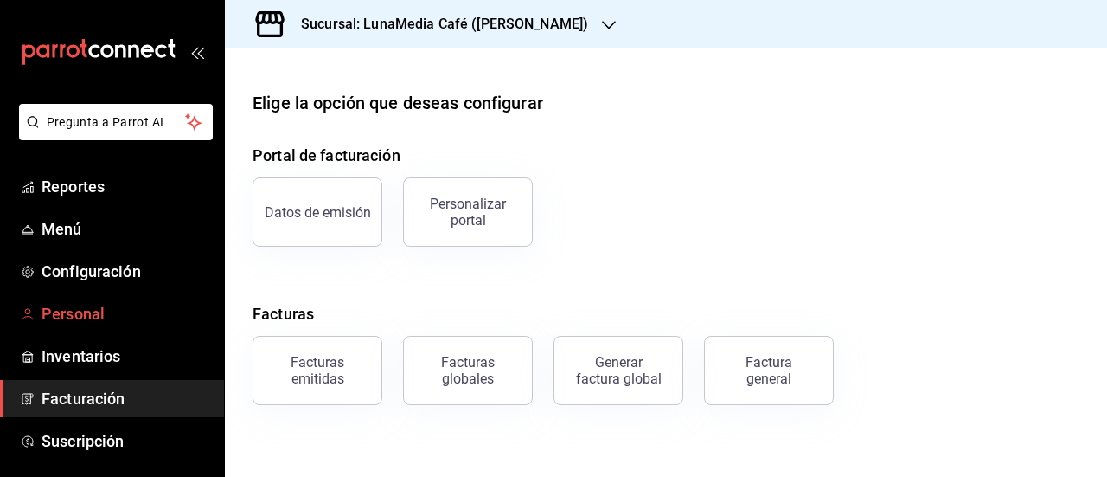
click at [83, 307] on span "Personal" at bounding box center [126, 313] width 169 height 23
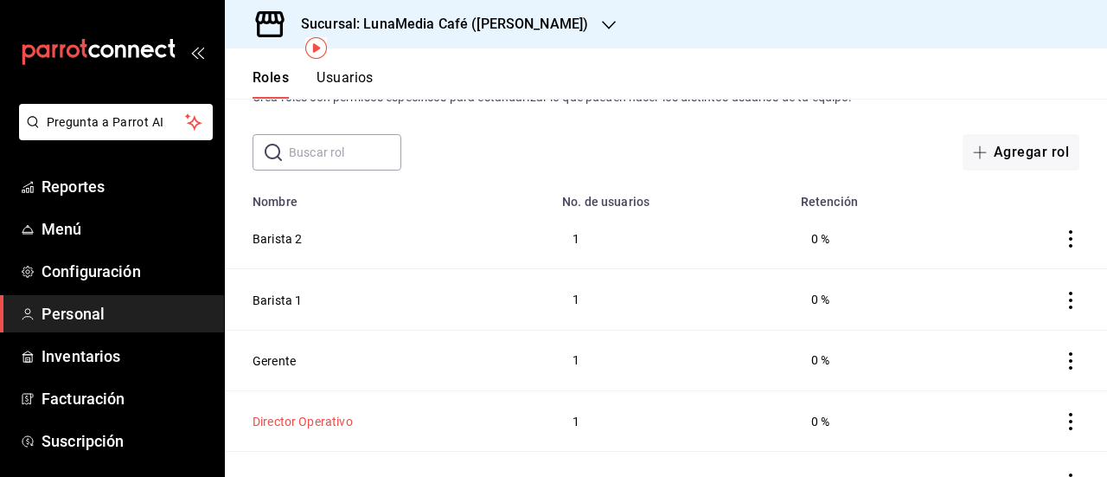
scroll to position [97, 0]
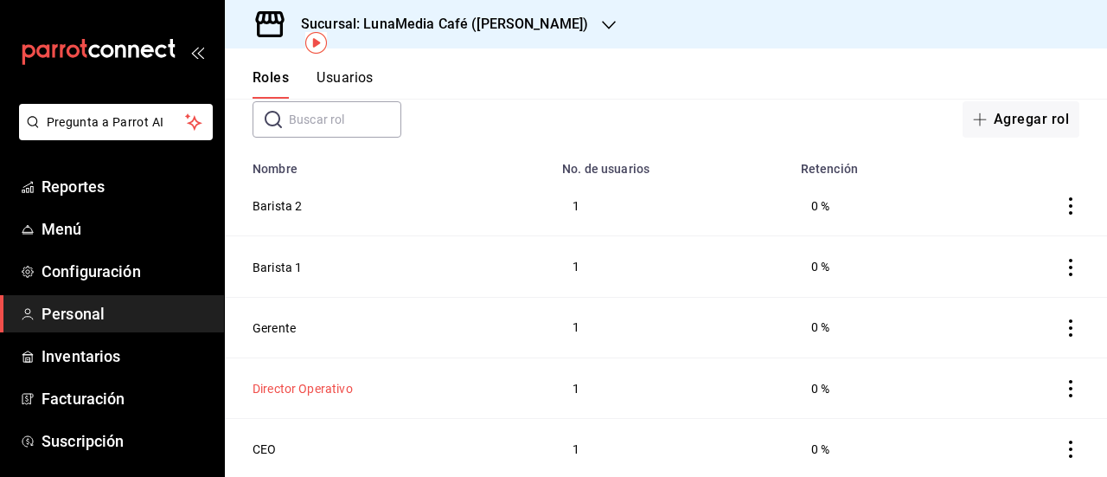
click at [287, 389] on button "Director Operativo" at bounding box center [303, 388] width 100 height 17
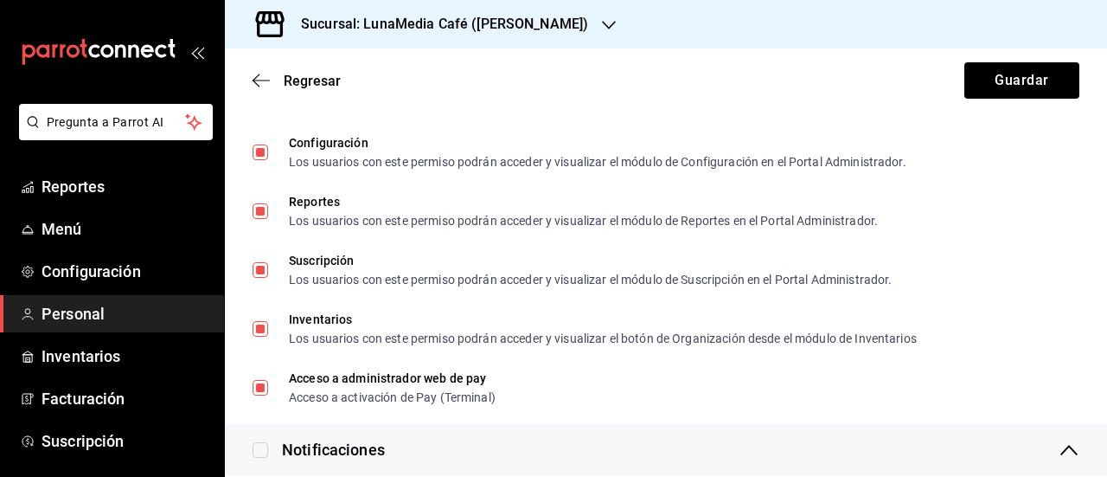
scroll to position [2968, 0]
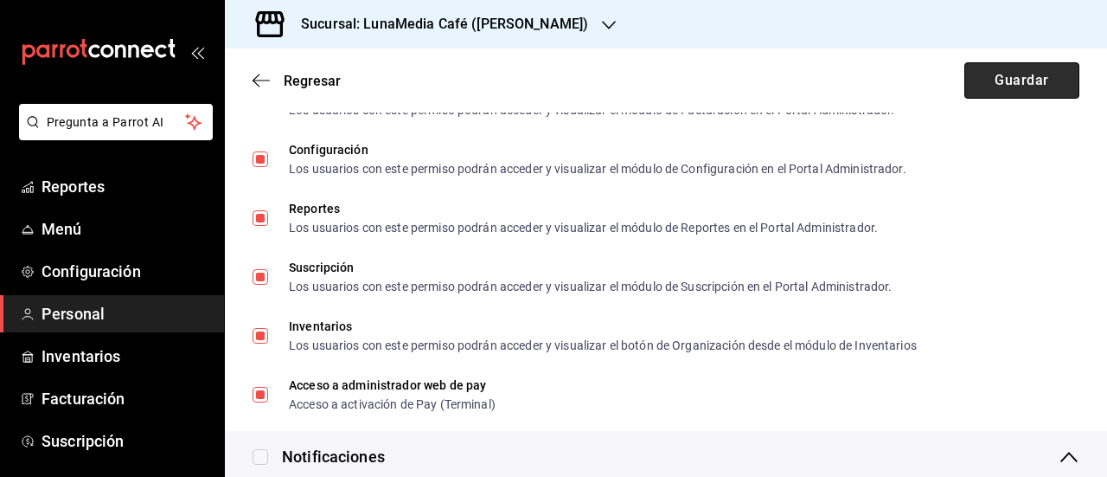
click at [1001, 81] on button "Guardar" at bounding box center [1022, 80] width 115 height 36
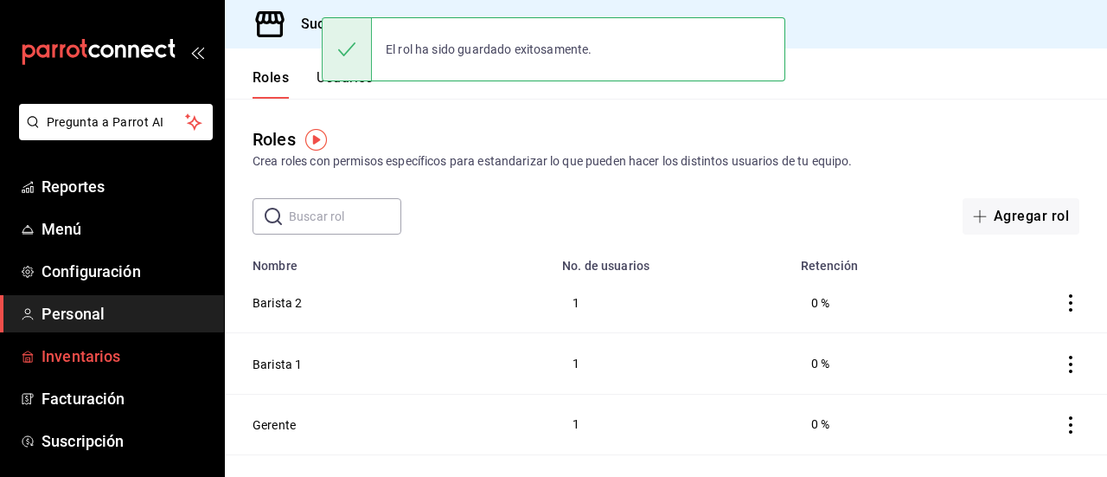
scroll to position [87, 0]
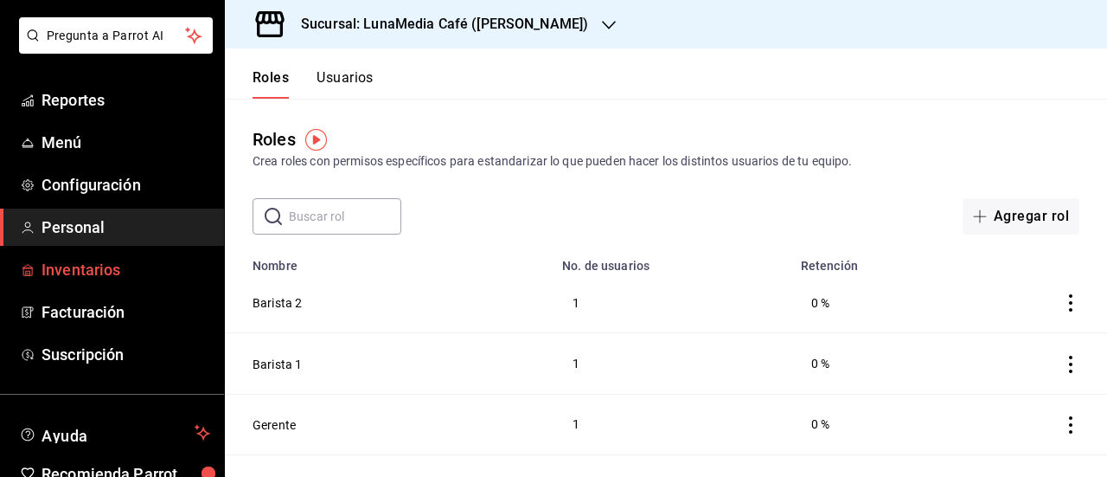
click at [96, 278] on span "Inventarios" at bounding box center [126, 269] width 169 height 23
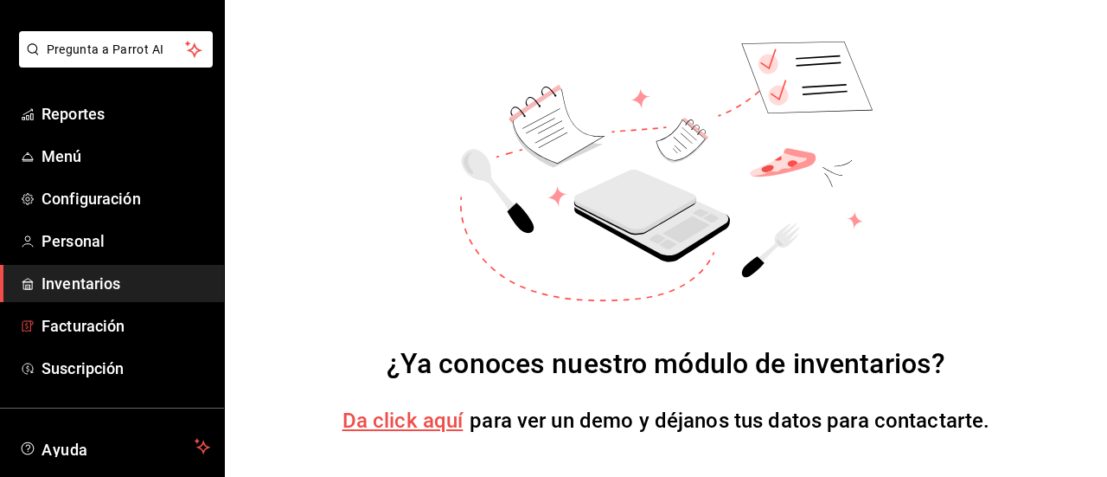
scroll to position [173, 0]
